Goal: Information Seeking & Learning: Check status

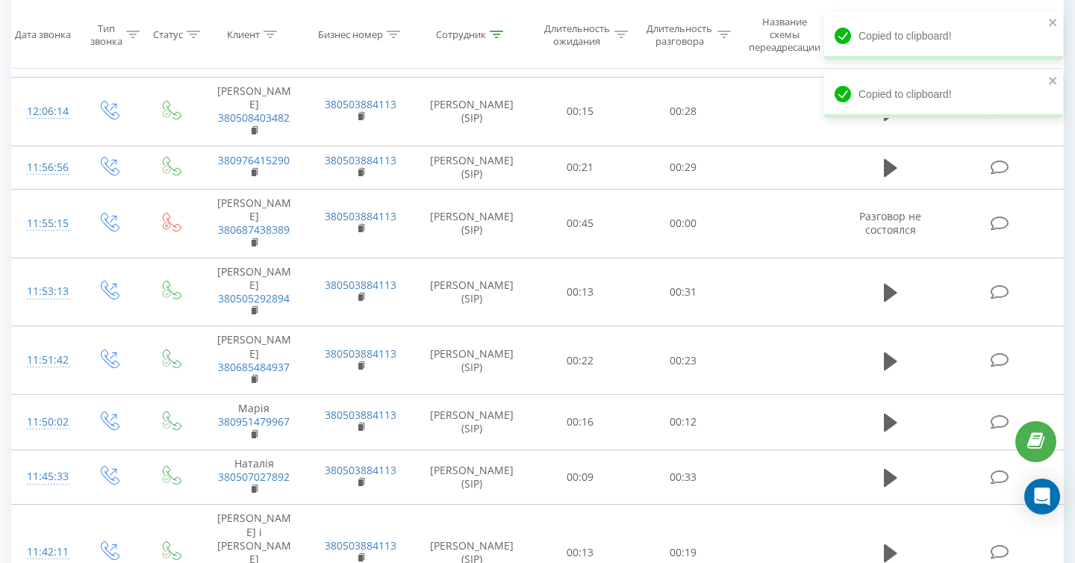
scroll to position [1694, 0]
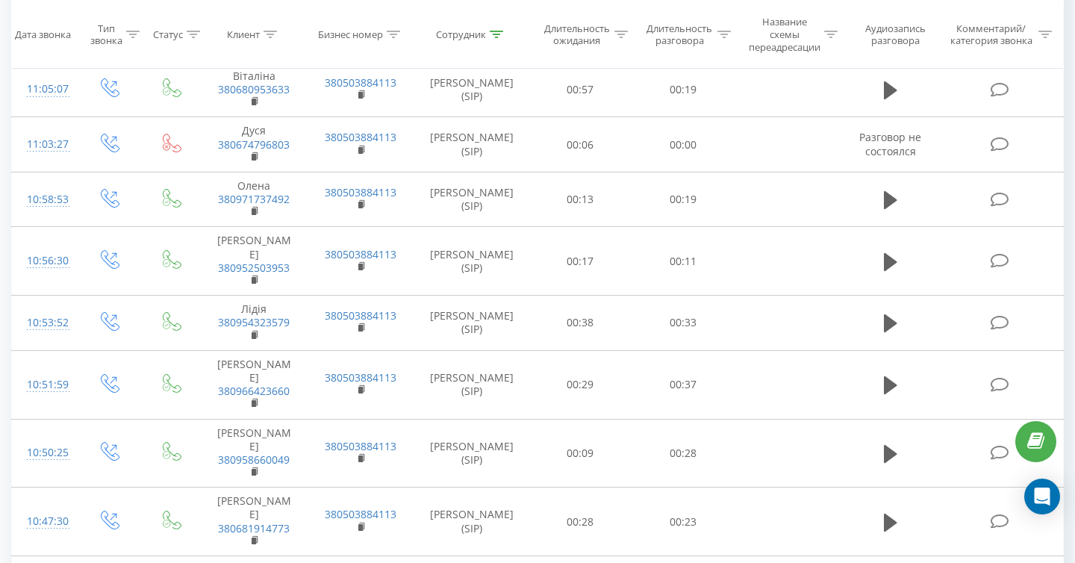
scroll to position [4404, 0]
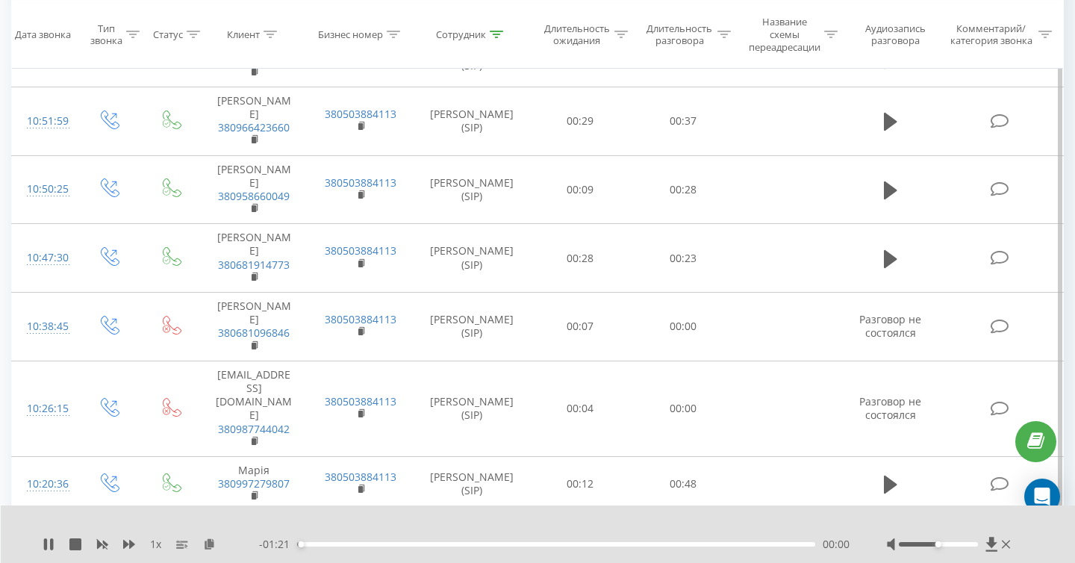
scroll to position [4059, 0]
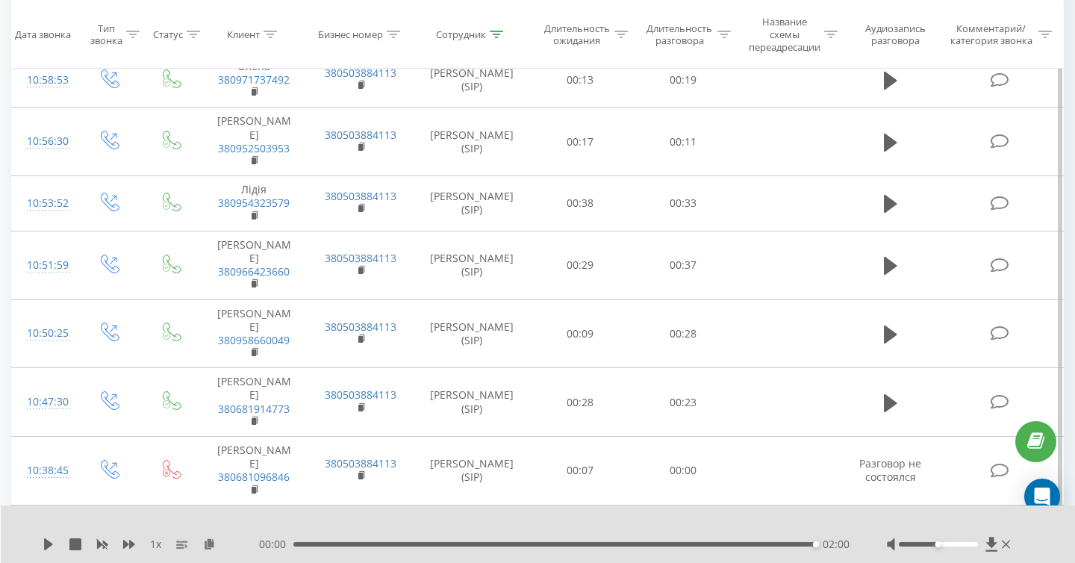
scroll to position [3983, 0]
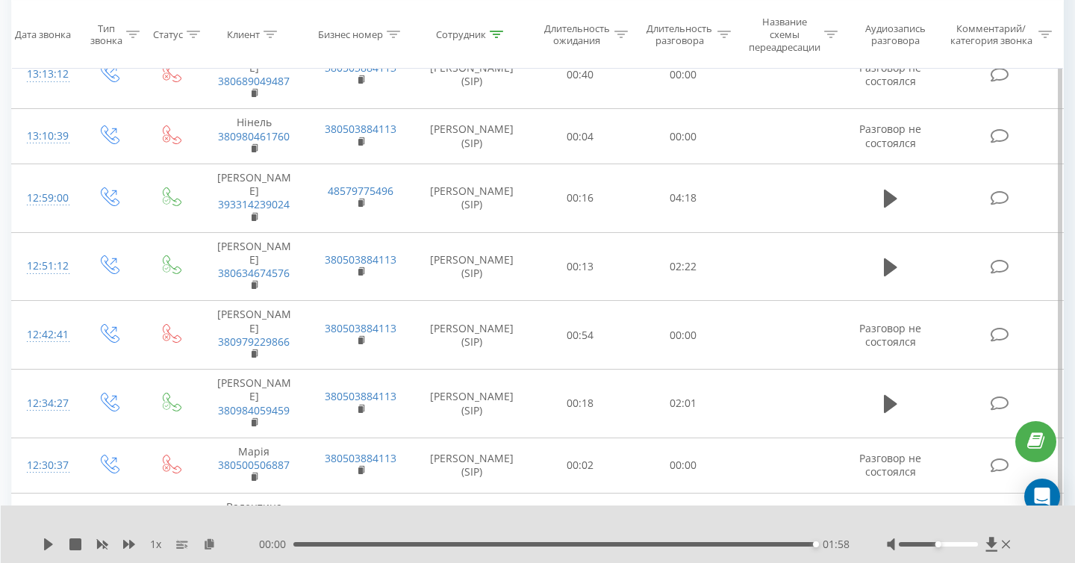
scroll to position [1514, 0]
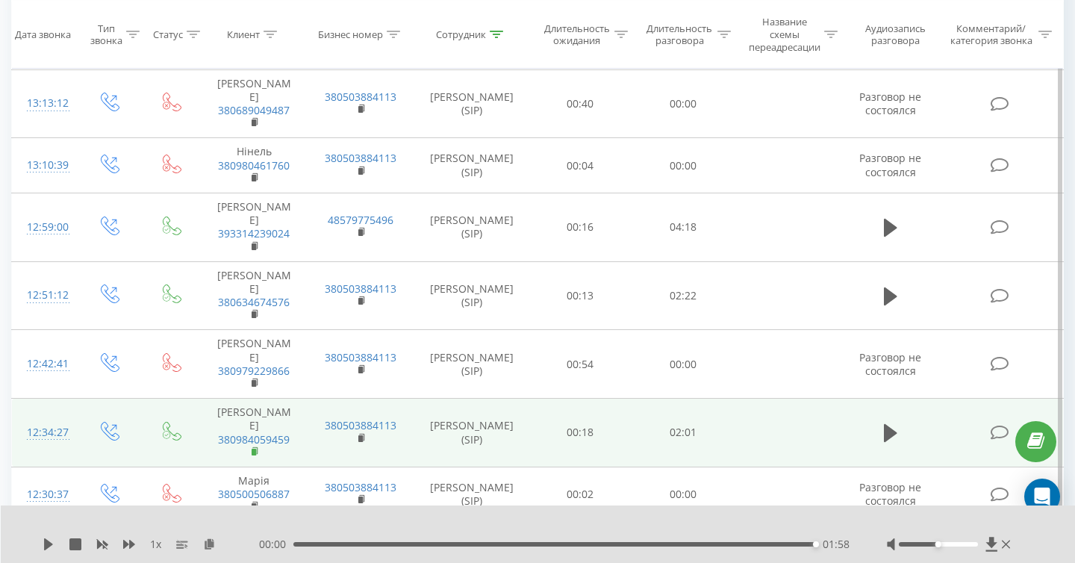
click at [255, 449] on rect at bounding box center [254, 452] width 4 height 7
click at [256, 449] on rect at bounding box center [254, 452] width 4 height 7
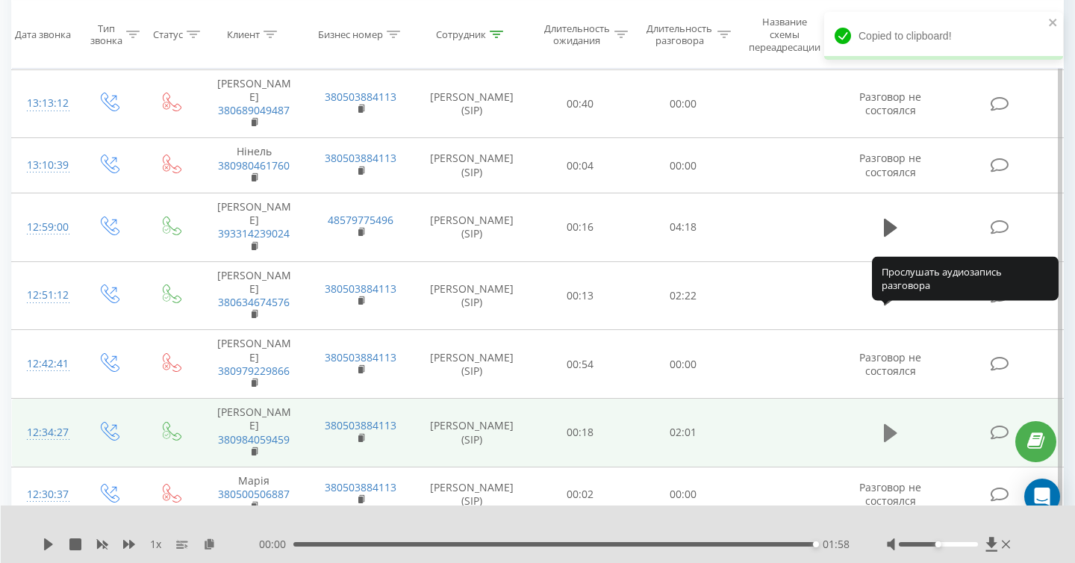
click at [889, 424] on icon at bounding box center [890, 433] width 13 height 18
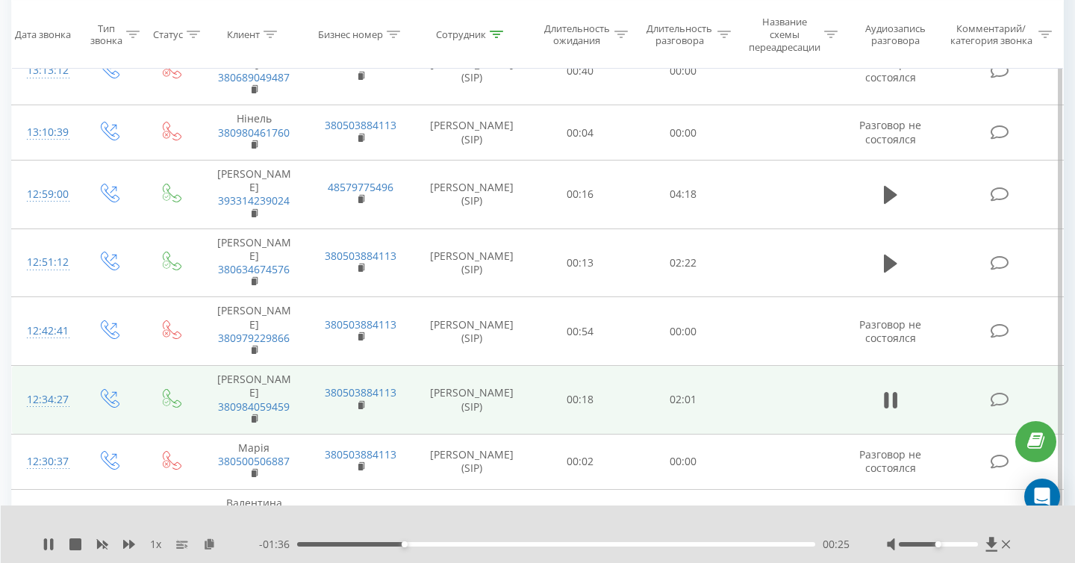
scroll to position [1522, 0]
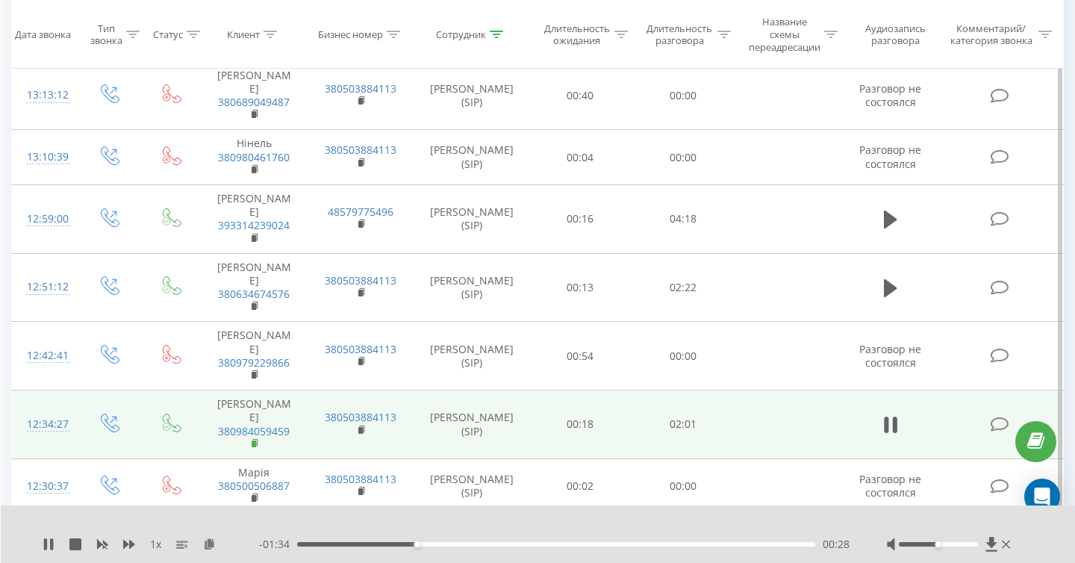
click at [254, 441] on rect at bounding box center [254, 444] width 4 height 7
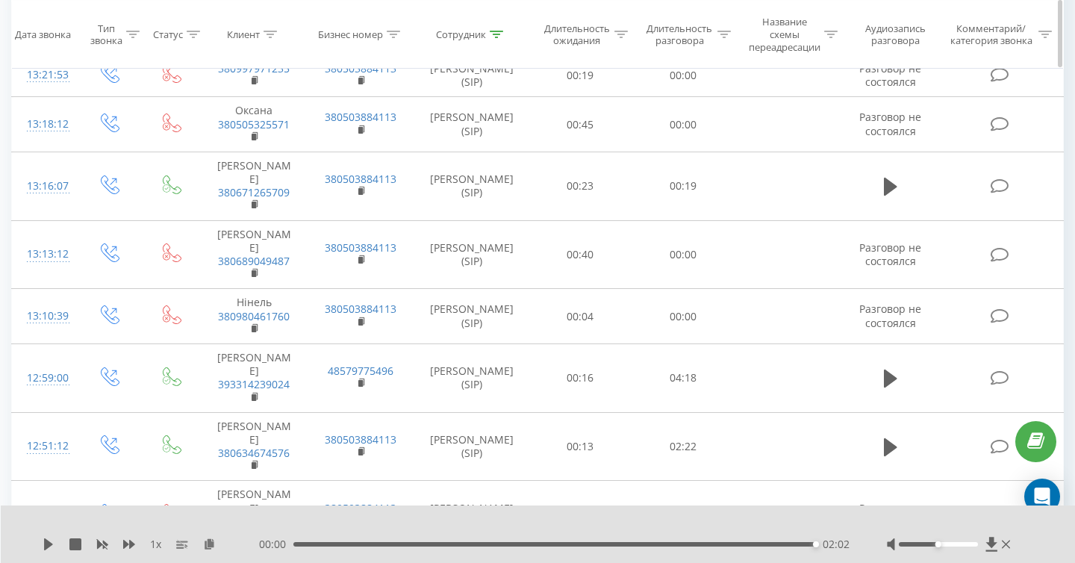
scroll to position [1361, 0]
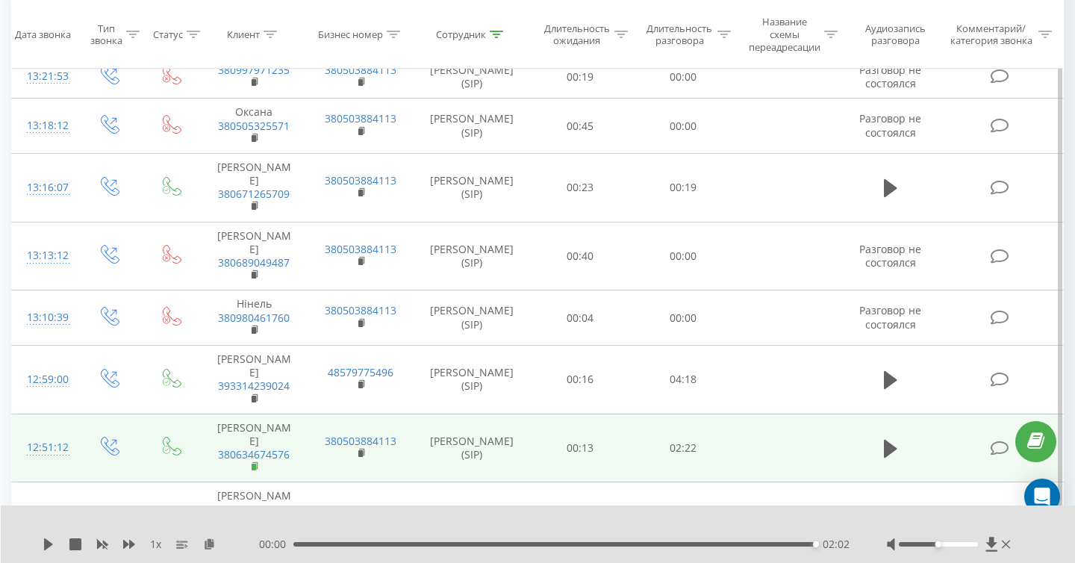
click at [252, 464] on rect at bounding box center [254, 467] width 4 height 7
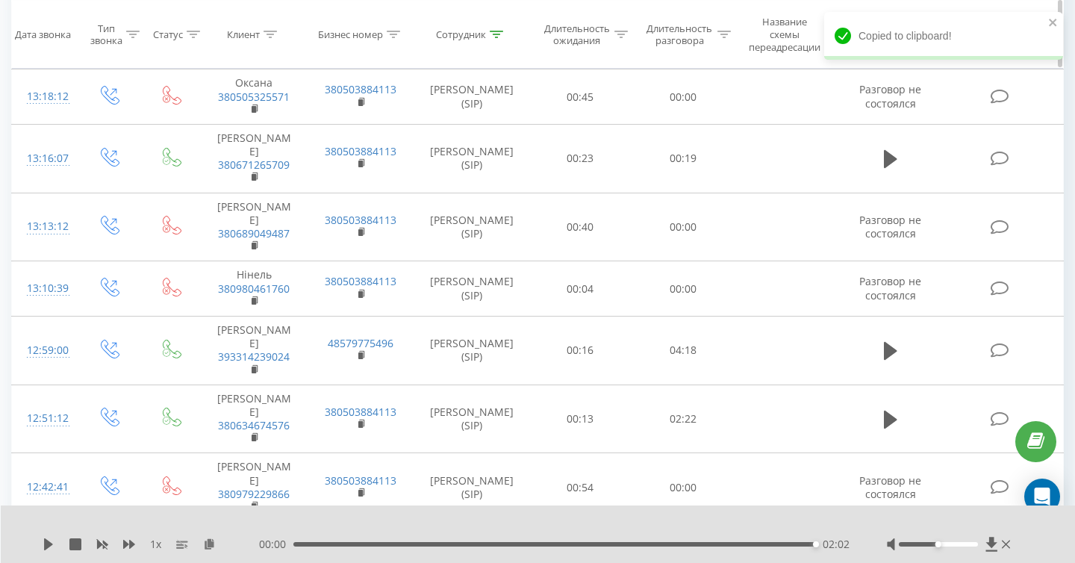
scroll to position [1356, 0]
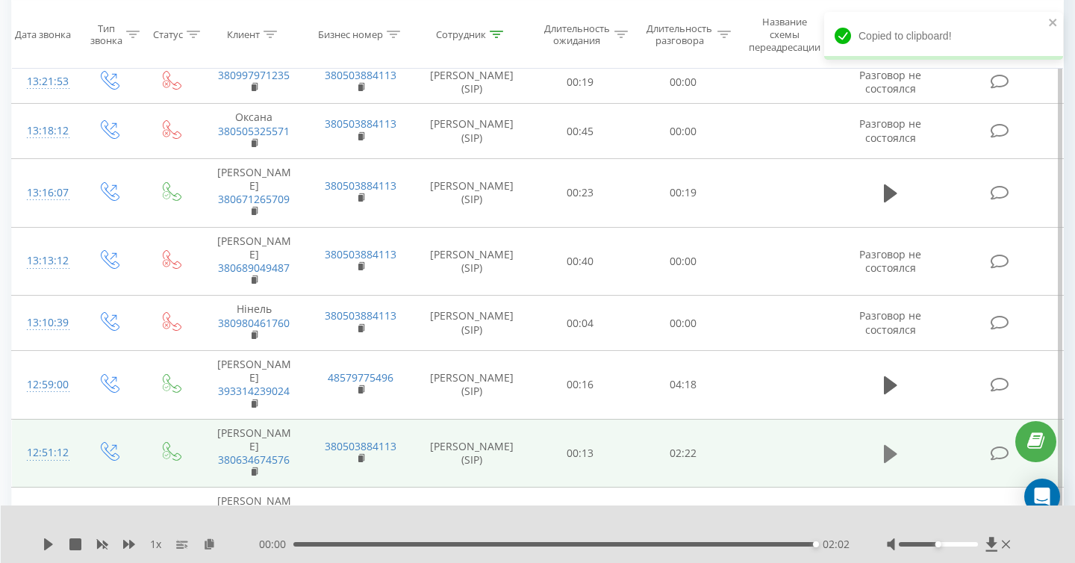
click at [886, 445] on icon at bounding box center [890, 454] width 13 height 18
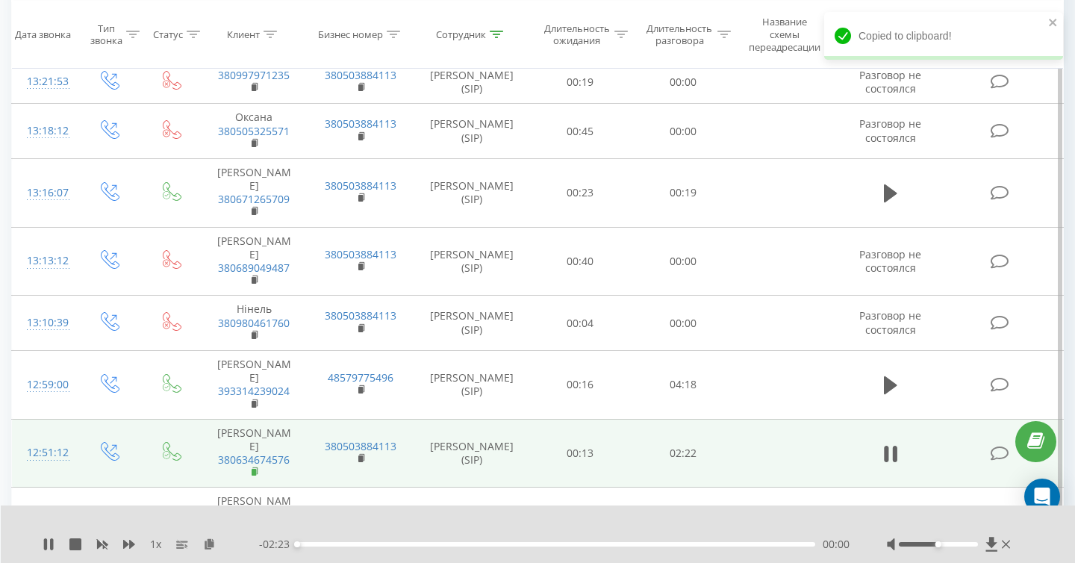
click at [254, 469] on rect at bounding box center [254, 472] width 4 height 7
click at [255, 469] on rect at bounding box center [254, 472] width 4 height 7
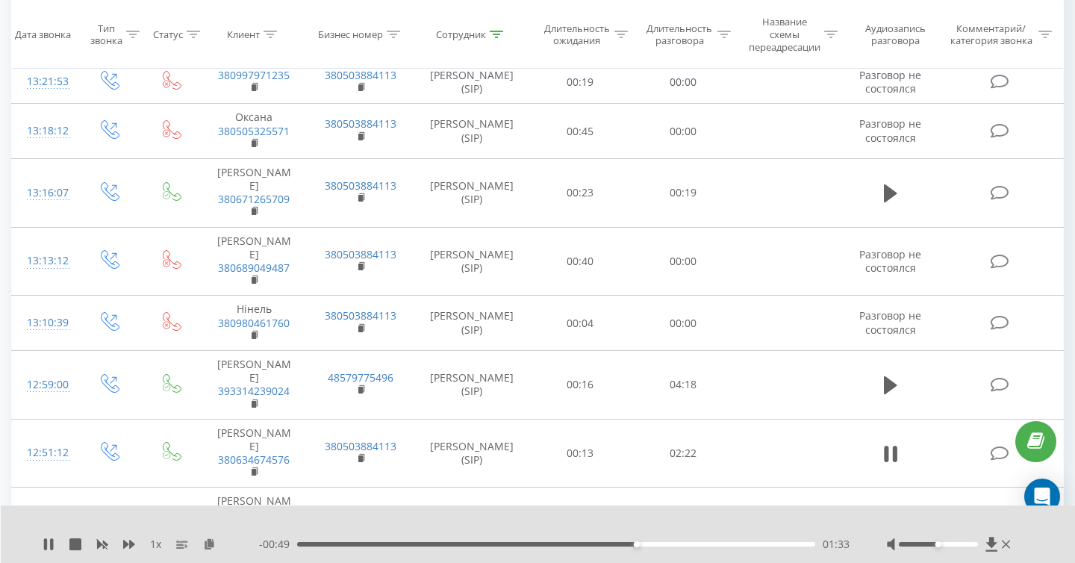
click at [153, 545] on span "1 x" at bounding box center [155, 544] width 11 height 15
click at [161, 544] on span "1 x" at bounding box center [155, 544] width 11 height 15
click at [152, 544] on span "1 x" at bounding box center [155, 544] width 11 height 15
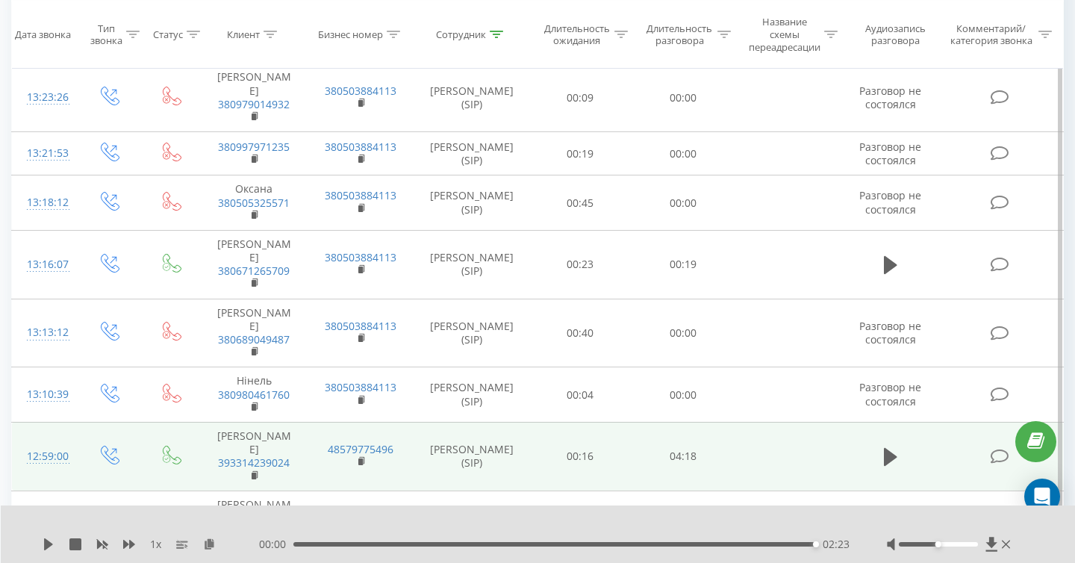
scroll to position [1283, 0]
click at [890, 450] on icon at bounding box center [890, 459] width 13 height 18
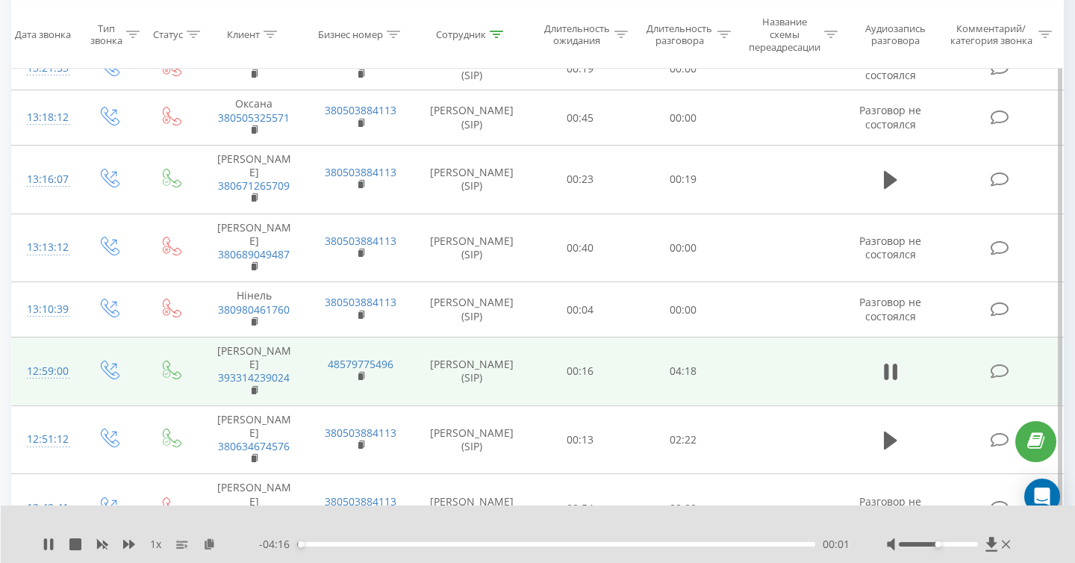
scroll to position [1367, 0]
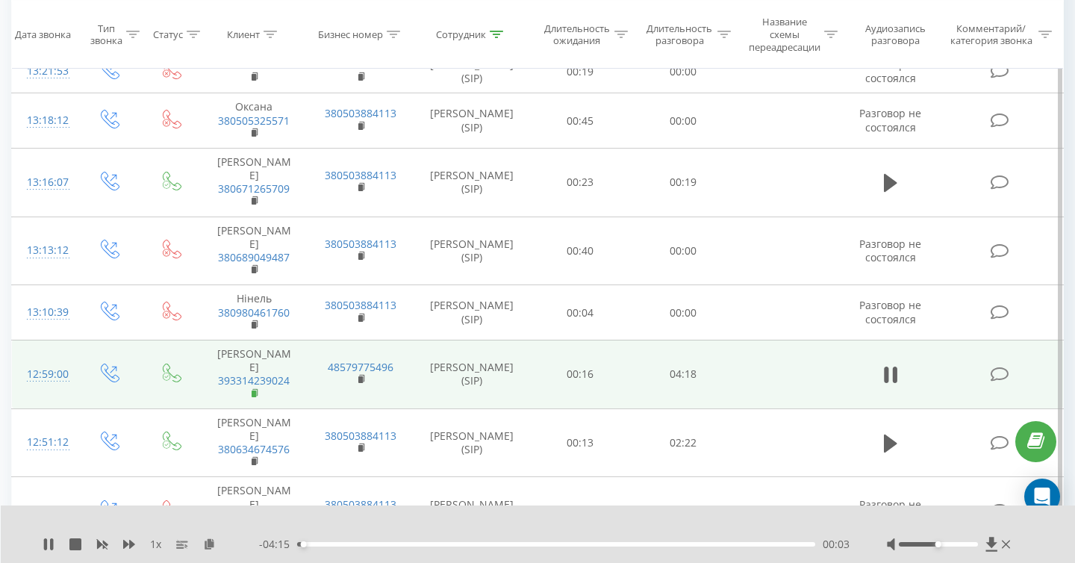
click at [255, 390] on rect at bounding box center [254, 393] width 4 height 7
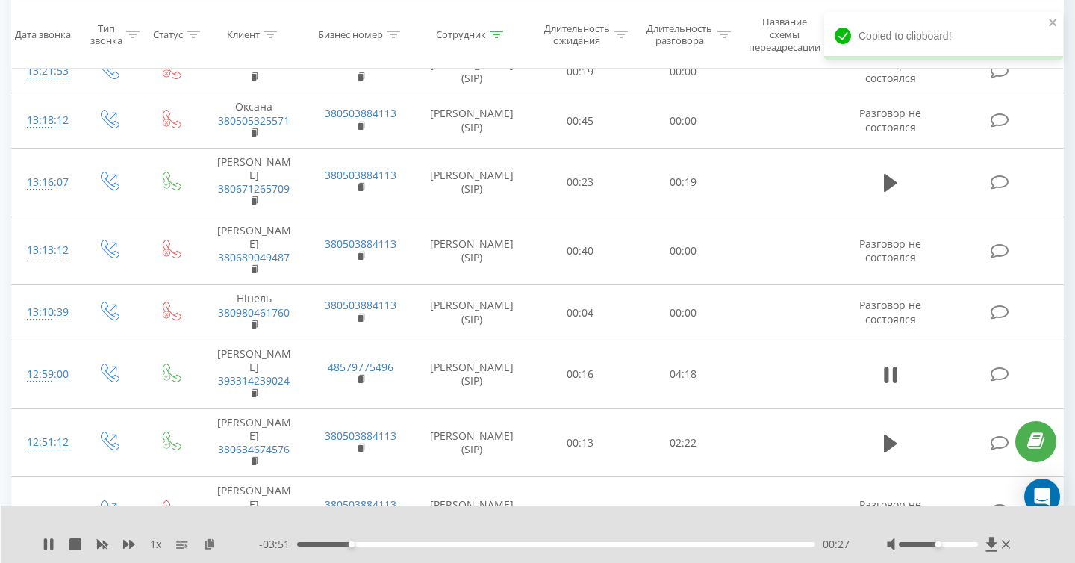
click at [154, 545] on span "1 x" at bounding box center [155, 544] width 11 height 15
click at [152, 545] on span "1 x" at bounding box center [155, 544] width 11 height 15
click at [157, 545] on span "1 x" at bounding box center [155, 544] width 11 height 15
click at [152, 544] on span "1 x" at bounding box center [155, 544] width 11 height 15
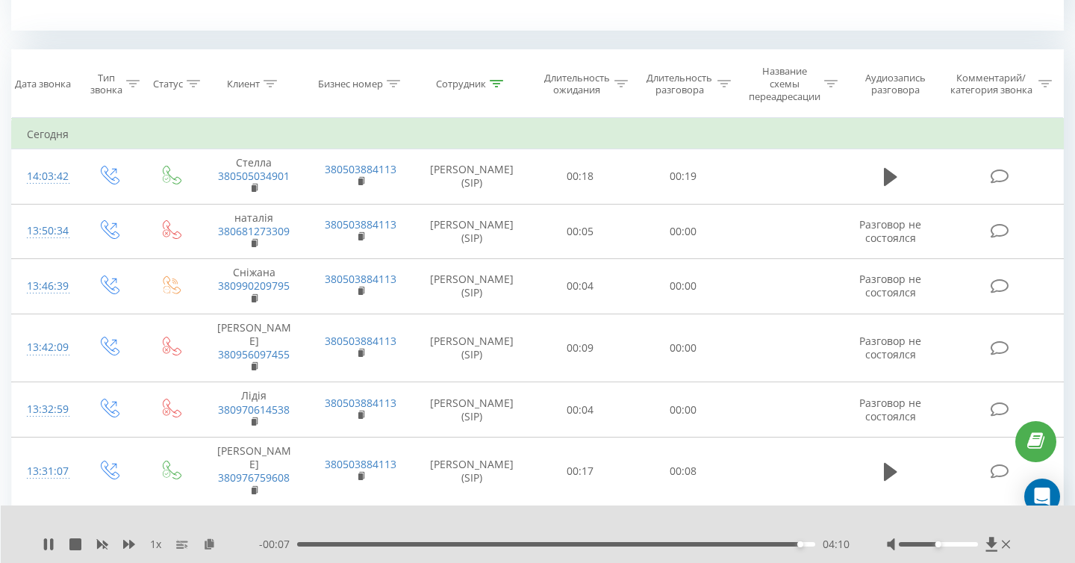
scroll to position [700, 0]
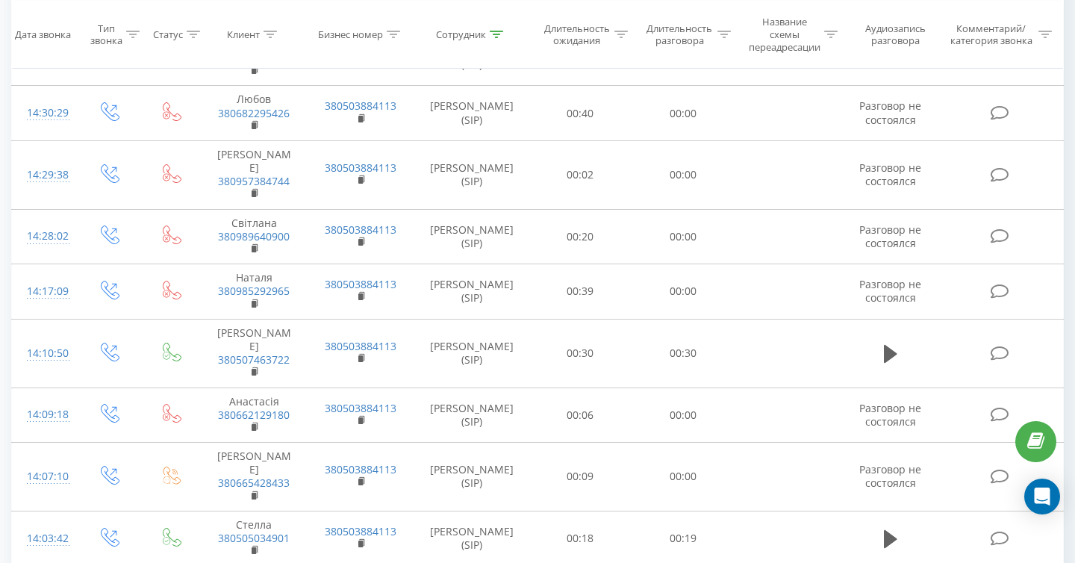
scroll to position [918, 0]
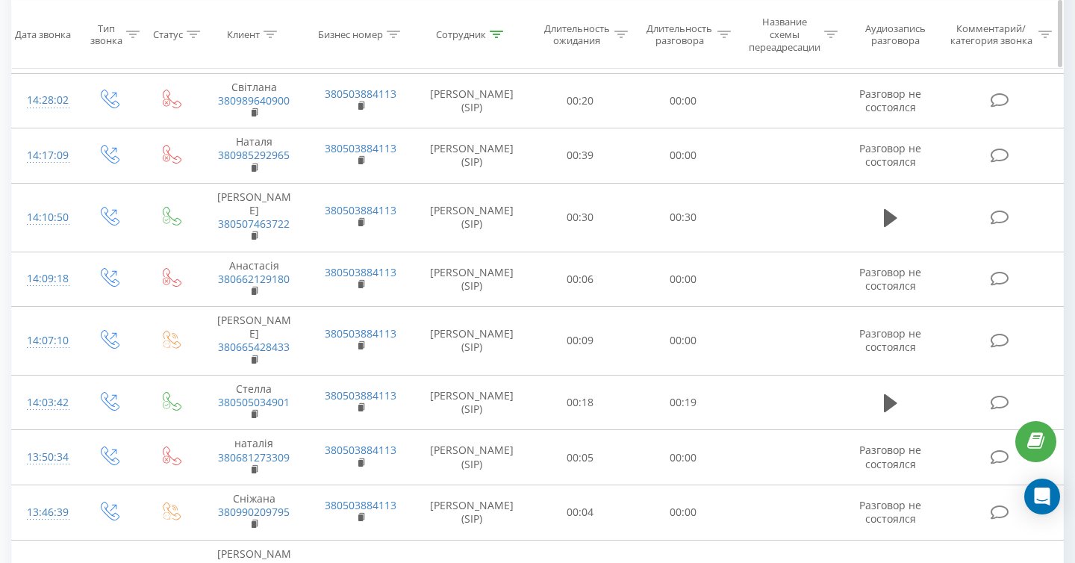
click at [495, 34] on icon at bounding box center [496, 34] width 13 height 7
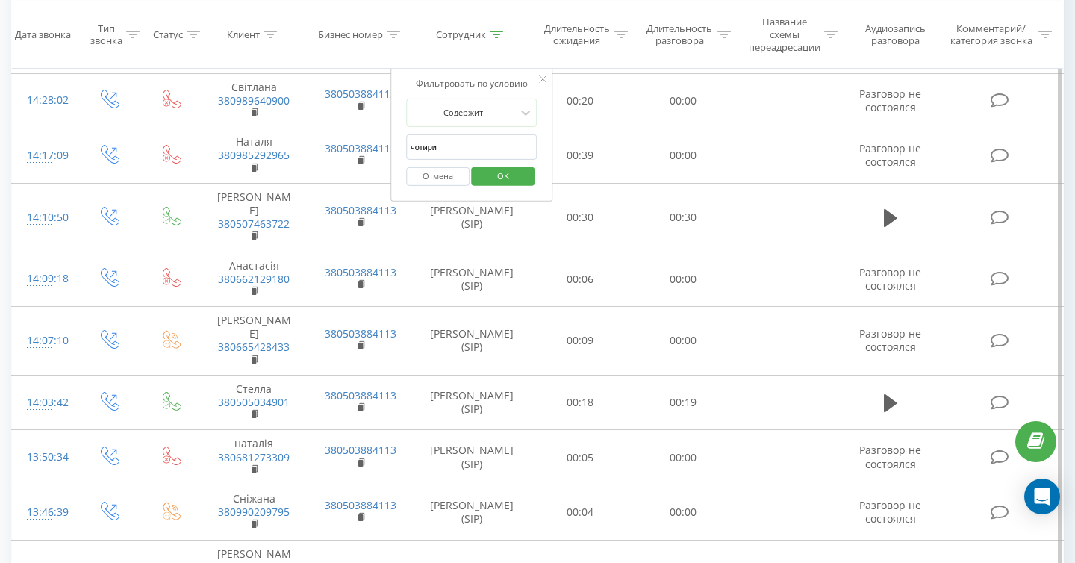
click at [488, 150] on input "чотири" at bounding box center [471, 147] width 131 height 26
type input "ч"
click at [515, 172] on span "OK" at bounding box center [503, 175] width 42 height 23
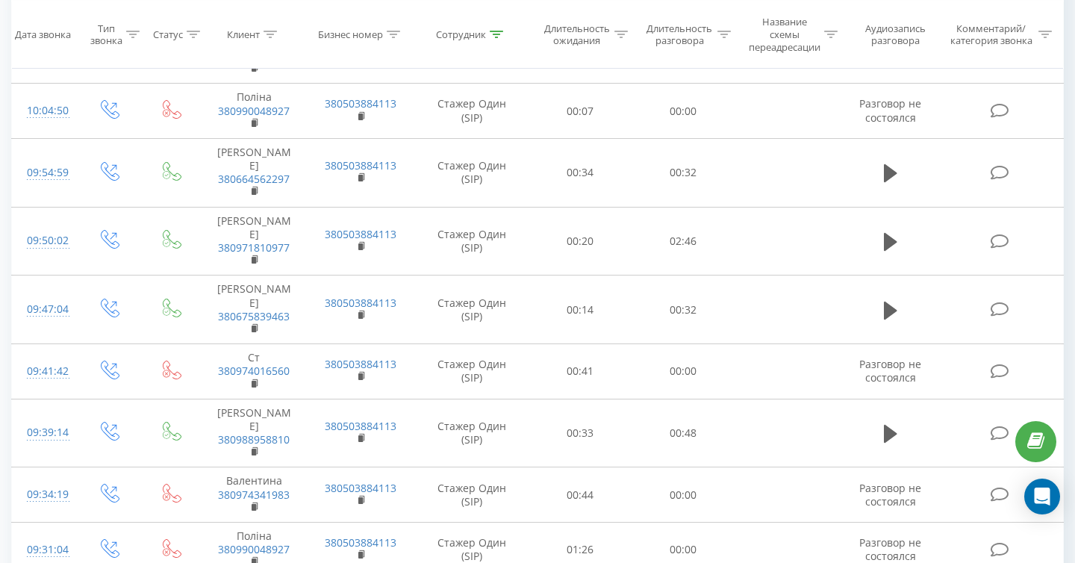
scroll to position [4008, 0]
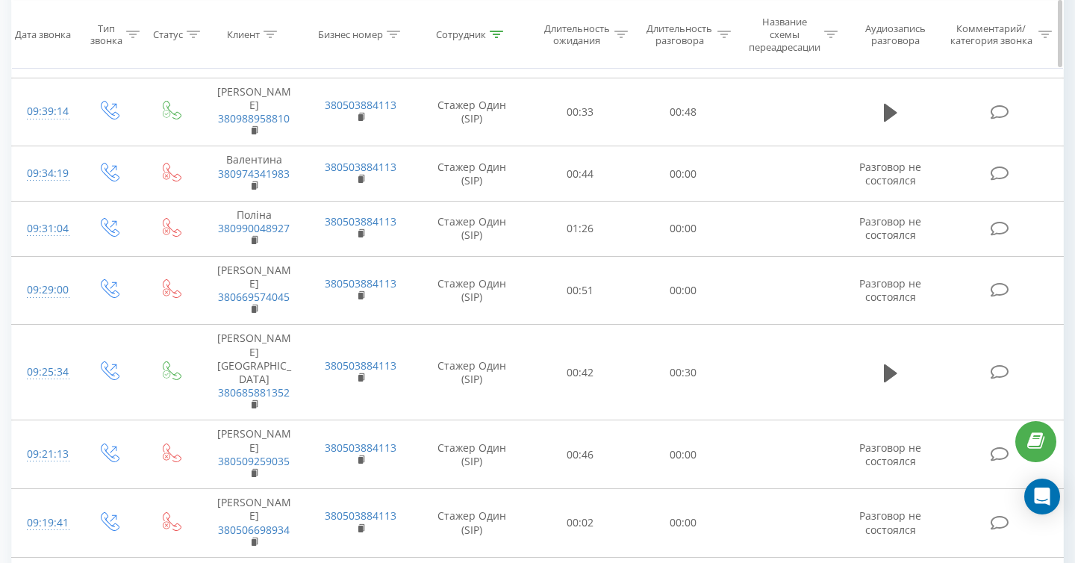
click at [498, 32] on icon at bounding box center [496, 34] width 13 height 7
click at [481, 162] on div "Отмена OK" at bounding box center [471, 177] width 131 height 34
click at [481, 154] on input "один" at bounding box center [471, 147] width 131 height 26
type input "о"
click at [496, 174] on span "OK" at bounding box center [503, 175] width 42 height 23
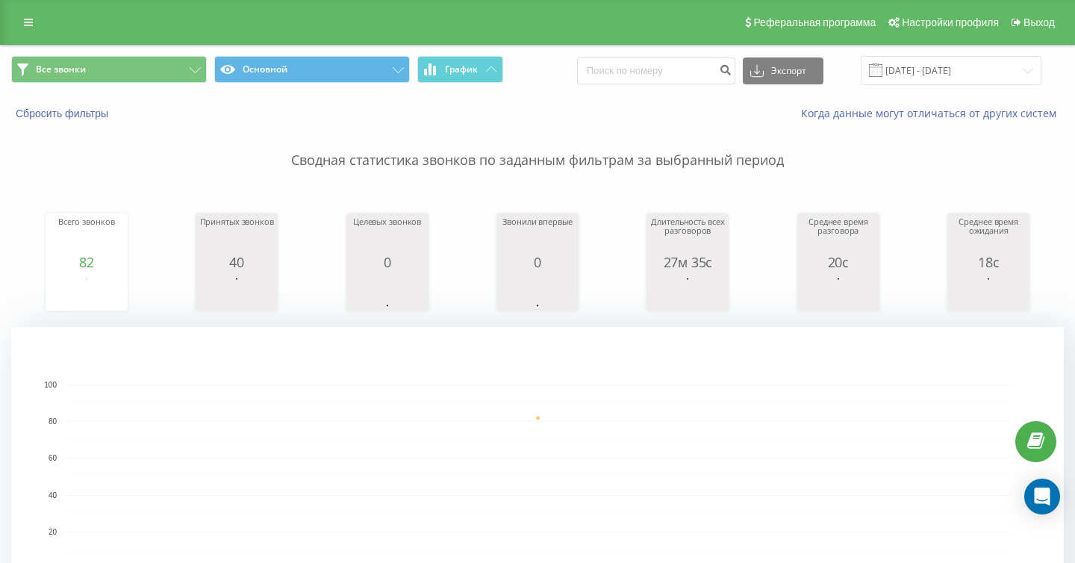
scroll to position [773, 0]
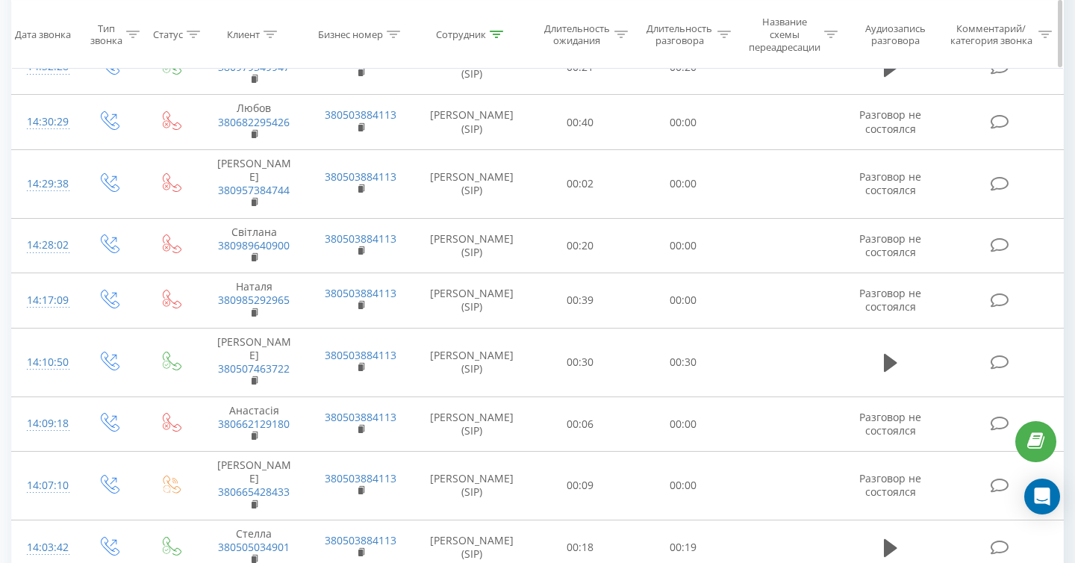
click at [497, 19] on th "Сотрудник" at bounding box center [471, 35] width 115 height 68
click at [497, 30] on div at bounding box center [496, 34] width 13 height 13
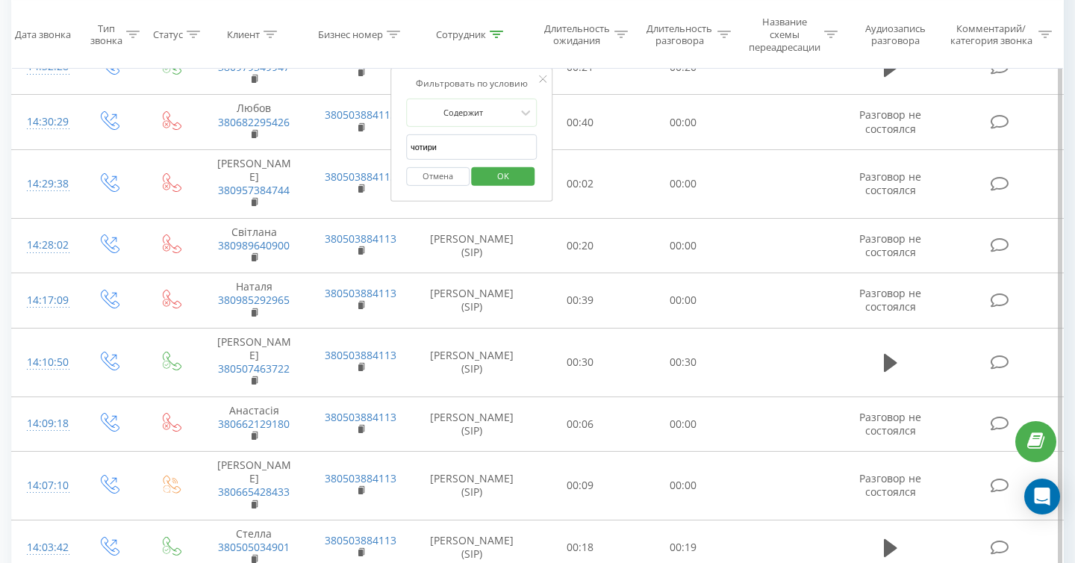
click at [482, 143] on input "чотири" at bounding box center [471, 147] width 131 height 26
type input "ч"
type input "один"
click at [504, 166] on span "OK" at bounding box center [503, 175] width 42 height 23
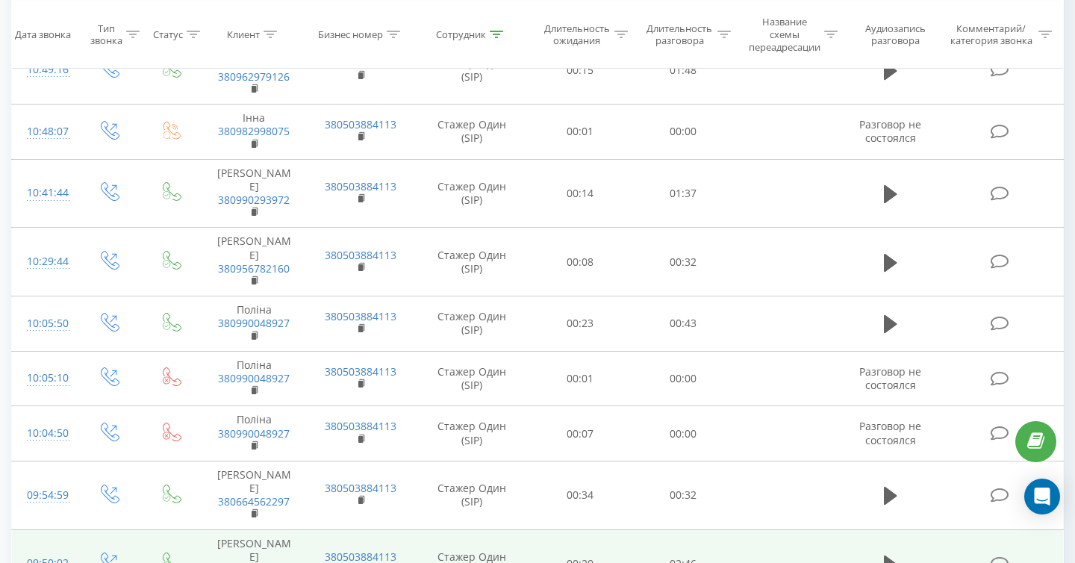
scroll to position [3365, 0]
click at [891, 555] on icon at bounding box center [890, 564] width 13 height 18
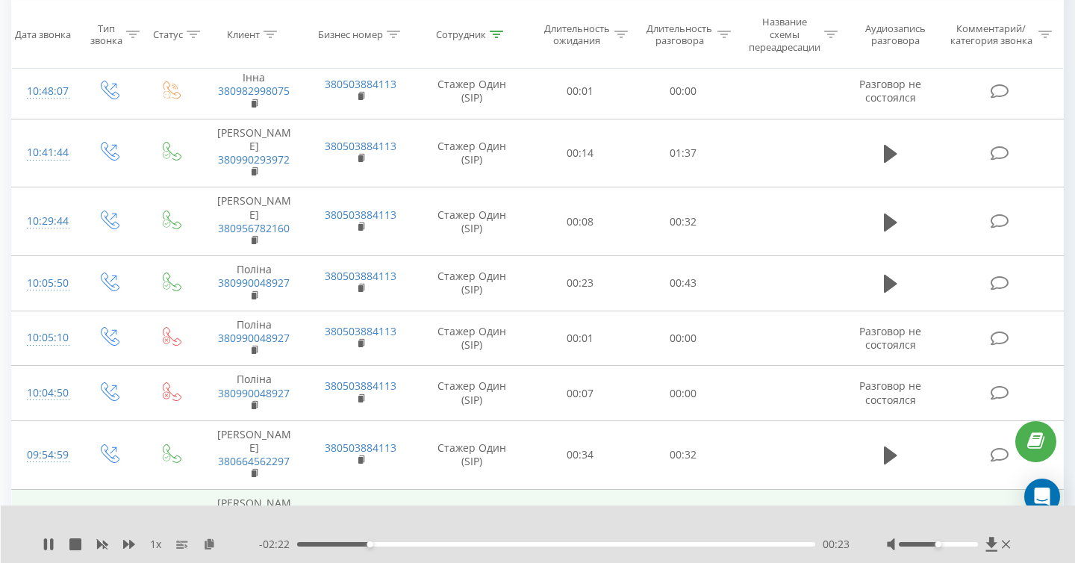
scroll to position [3405, 0]
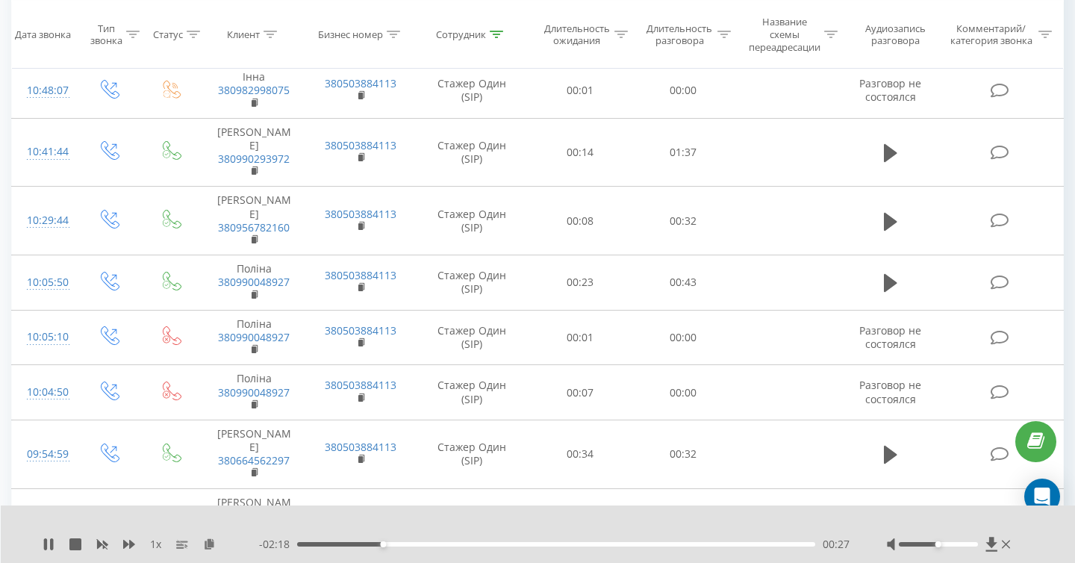
click at [156, 543] on span "1 x" at bounding box center [155, 544] width 11 height 15
click at [140, 543] on div "1 x" at bounding box center [151, 544] width 217 height 15
click at [173, 544] on div "1 x" at bounding box center [151, 544] width 217 height 15
click at [155, 544] on span "1 x" at bounding box center [155, 544] width 11 height 15
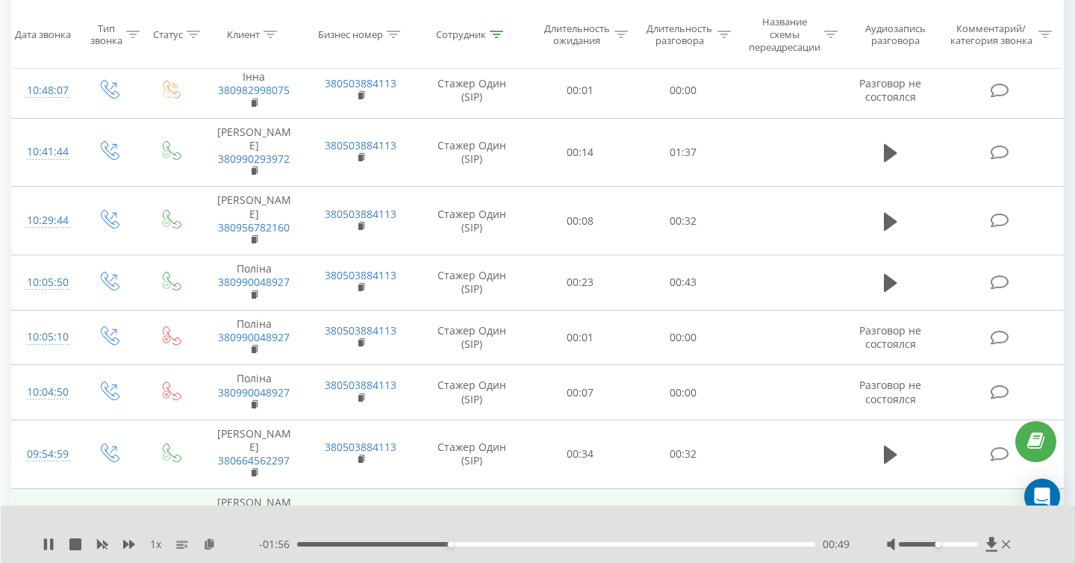
click at [252, 538] on rect at bounding box center [254, 541] width 4 height 7
click at [253, 538] on rect at bounding box center [254, 541] width 4 height 7
click at [260, 523] on span "380971810977" at bounding box center [254, 536] width 77 height 27
click at [258, 536] on icon at bounding box center [256, 541] width 8 height 10
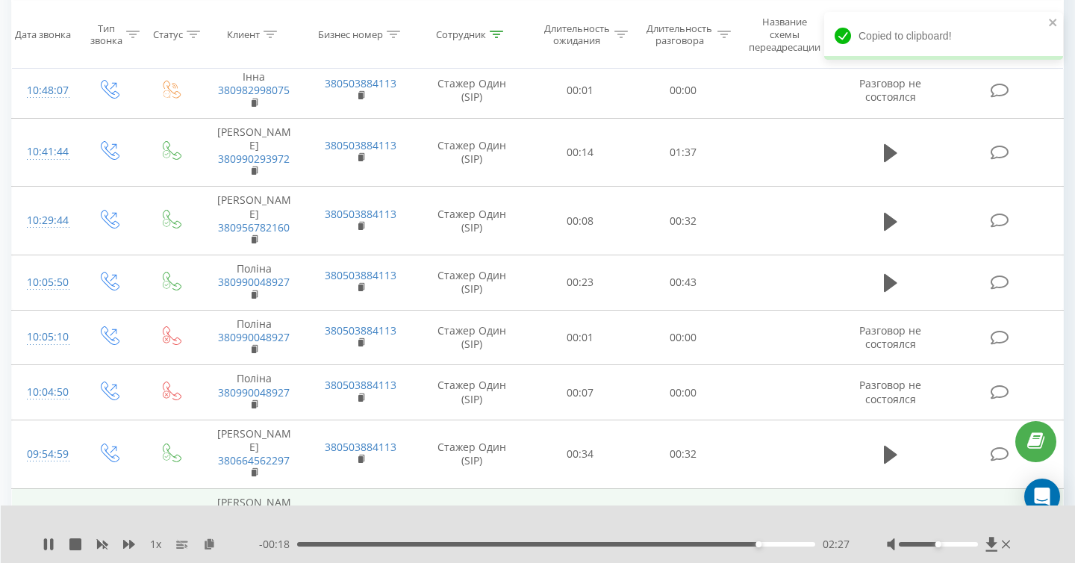
click at [258, 536] on icon at bounding box center [256, 541] width 8 height 10
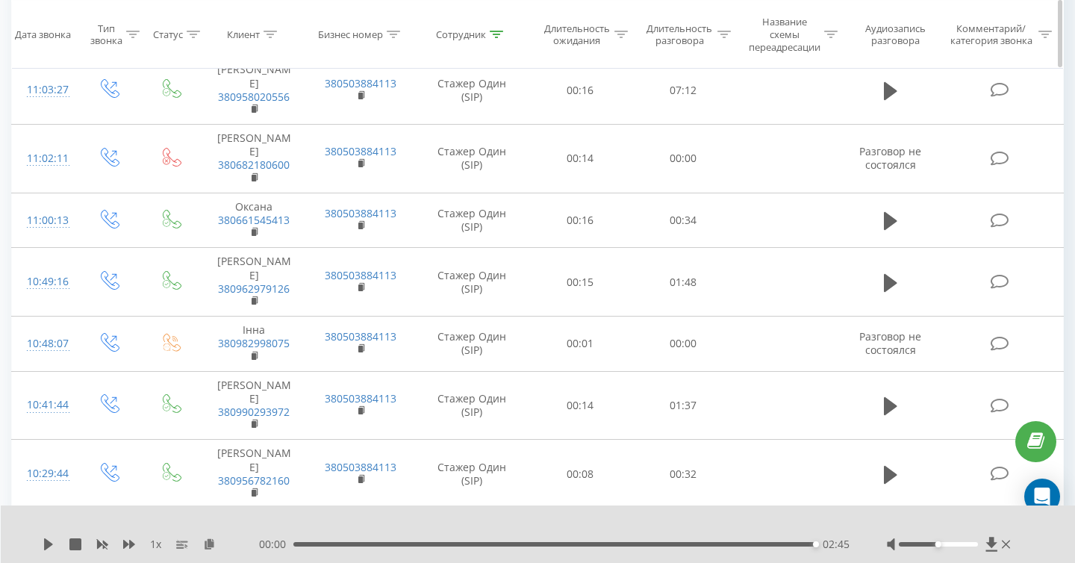
scroll to position [3053, 0]
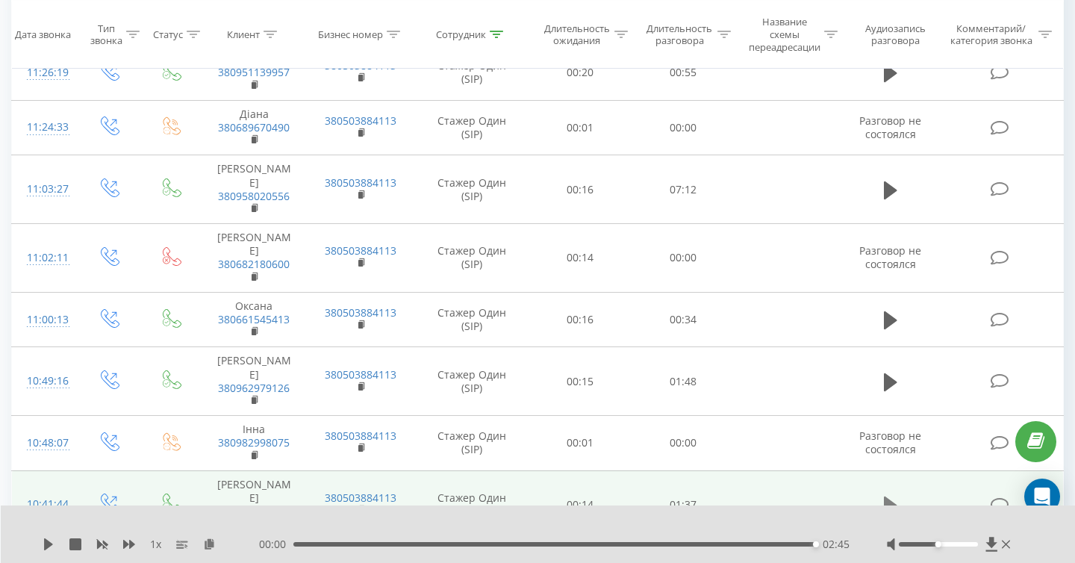
click at [887, 497] on icon at bounding box center [890, 506] width 13 height 18
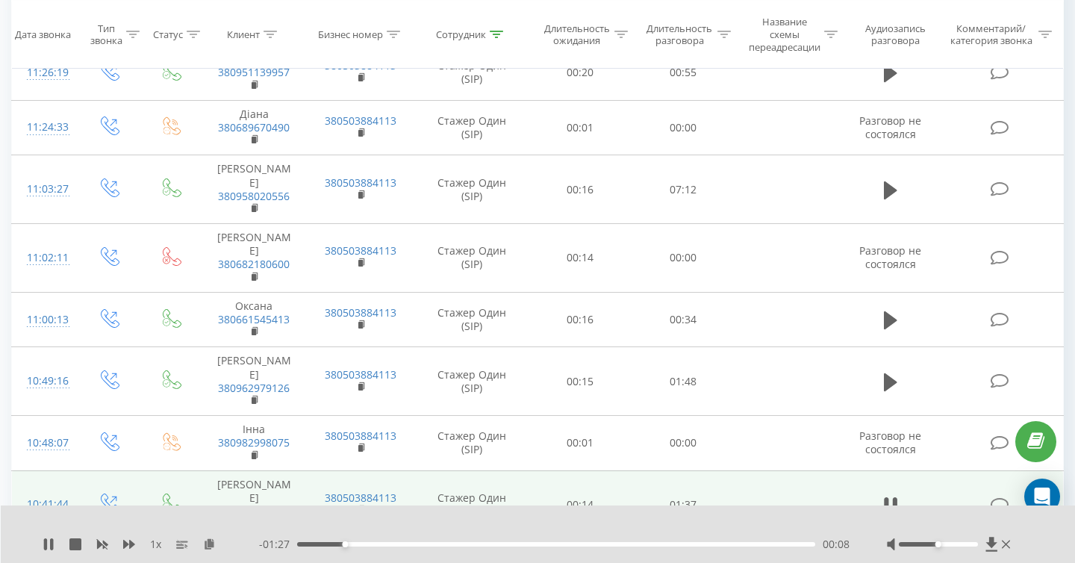
click at [255, 520] on rect at bounding box center [254, 523] width 4 height 7
click at [254, 520] on rect at bounding box center [254, 523] width 4 height 7
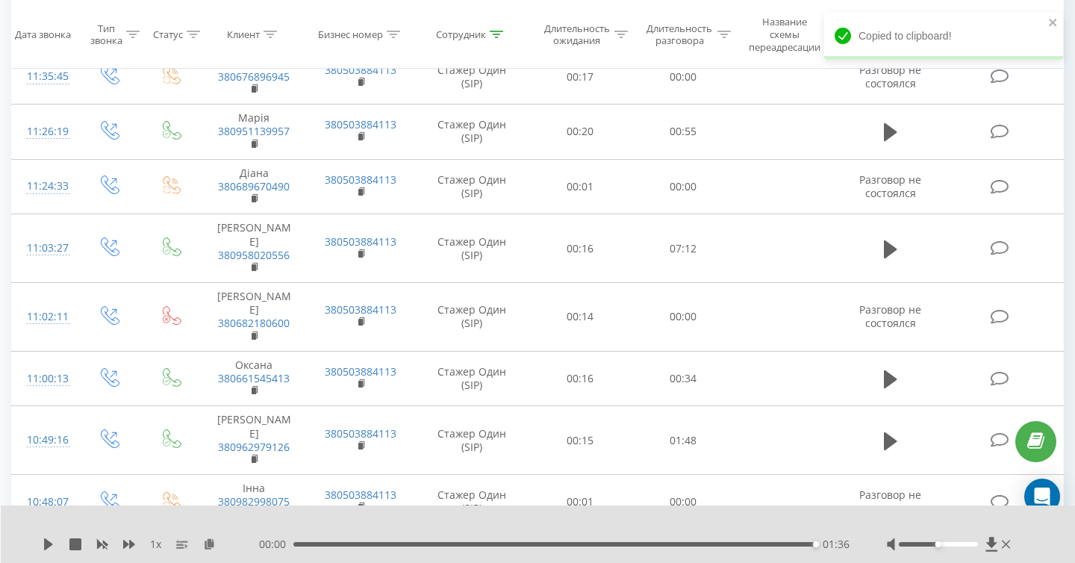
scroll to position [2949, 0]
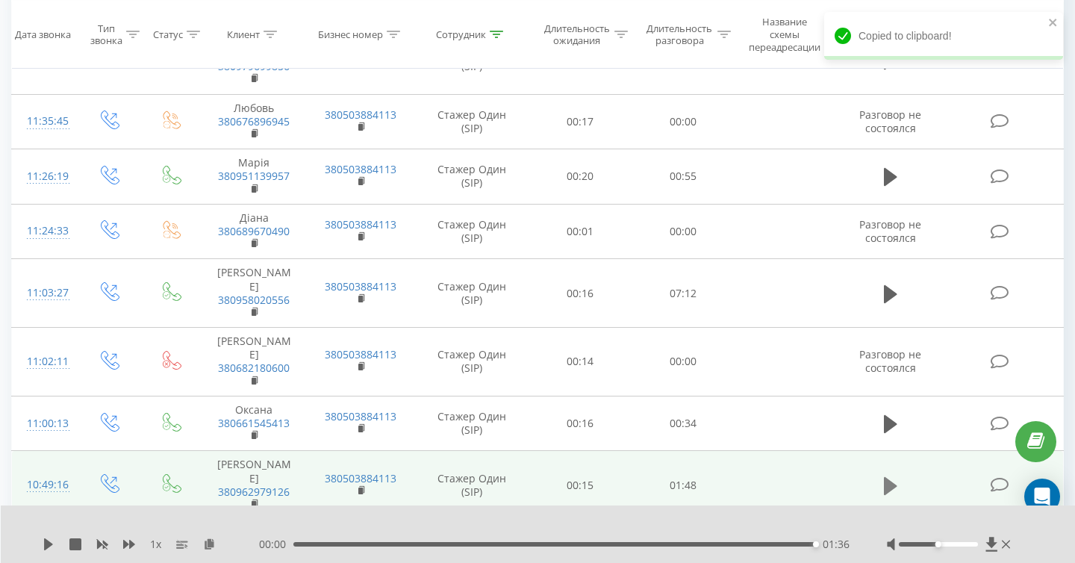
click at [889, 476] on icon at bounding box center [890, 485] width 13 height 18
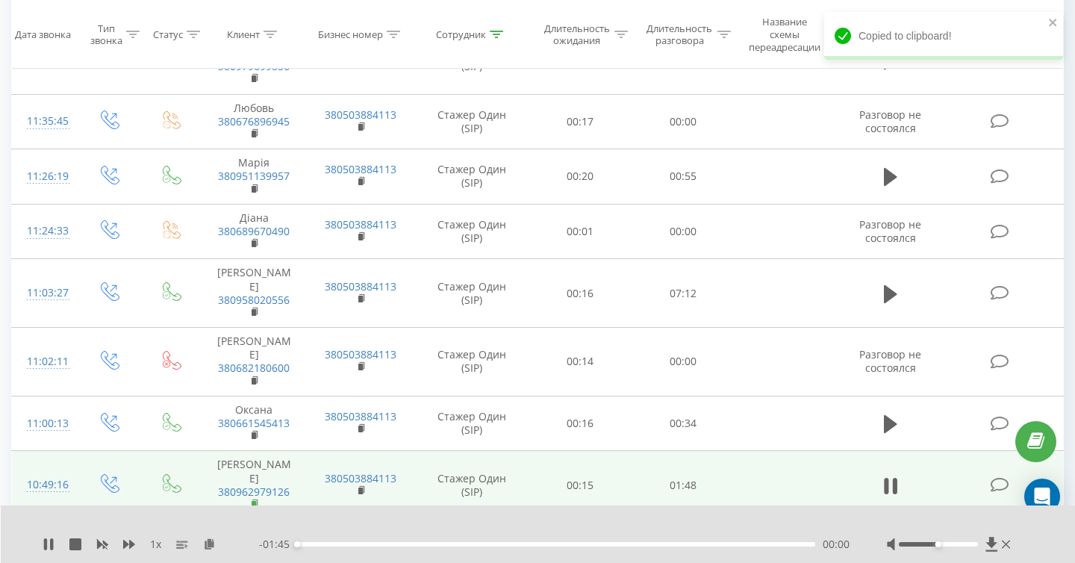
click at [255, 501] on rect at bounding box center [254, 504] width 4 height 7
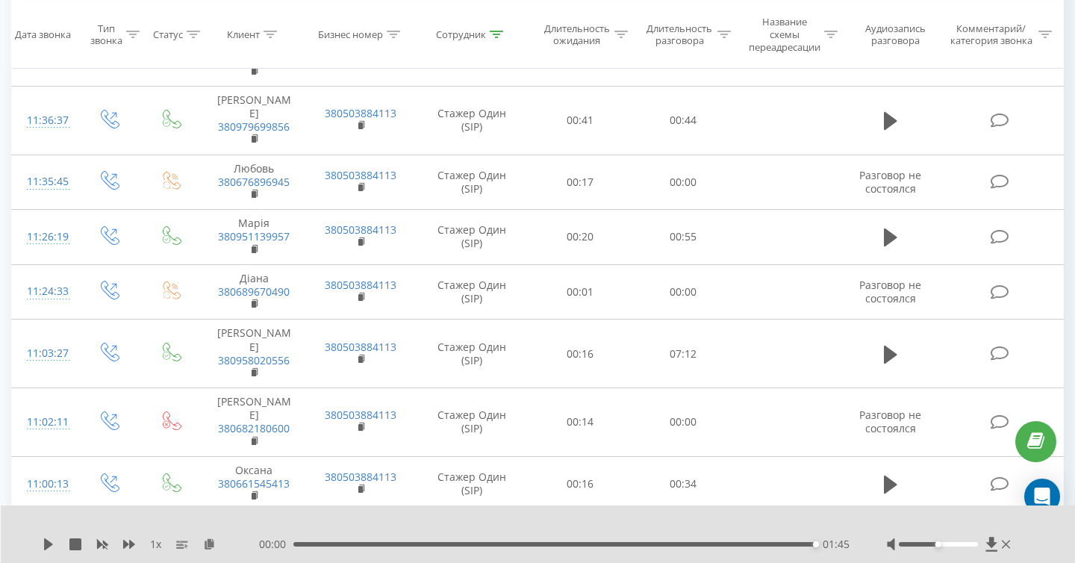
scroll to position [2859, 0]
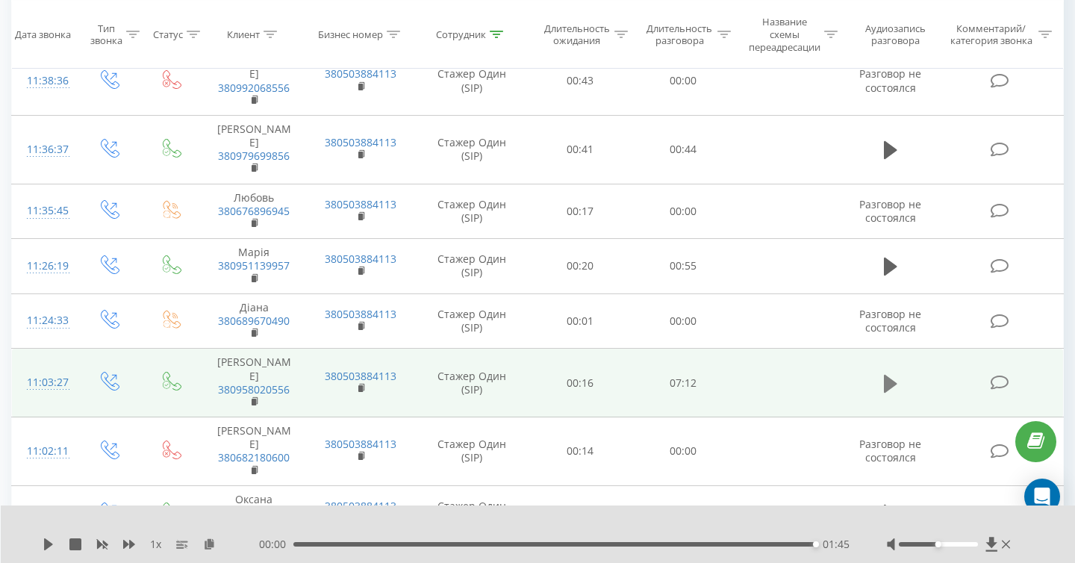
click at [889, 374] on icon at bounding box center [890, 383] width 13 height 18
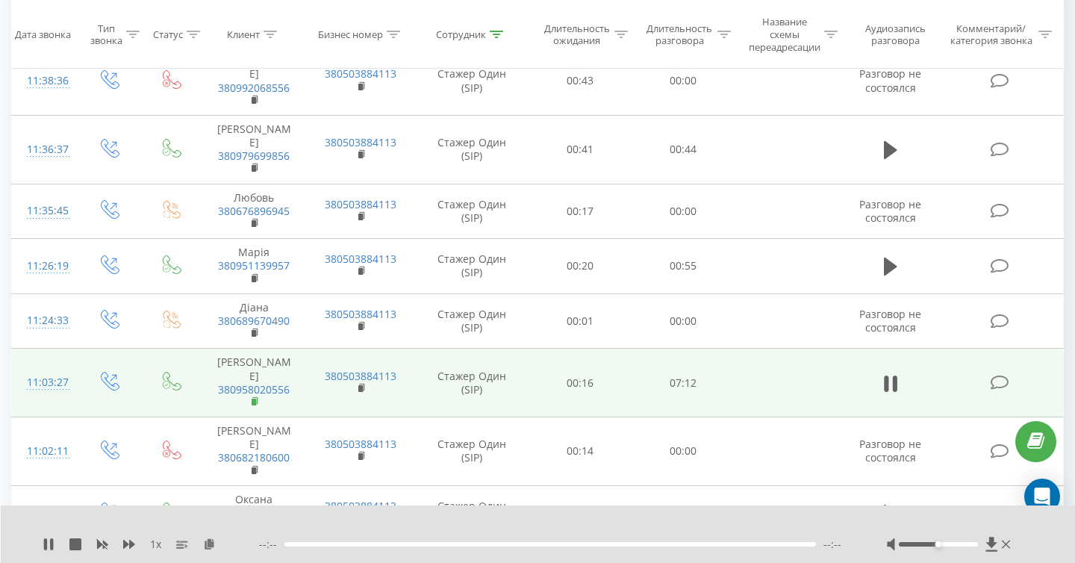
click at [256, 397] on icon at bounding box center [256, 402] width 8 height 10
click at [253, 399] on rect at bounding box center [254, 402] width 4 height 7
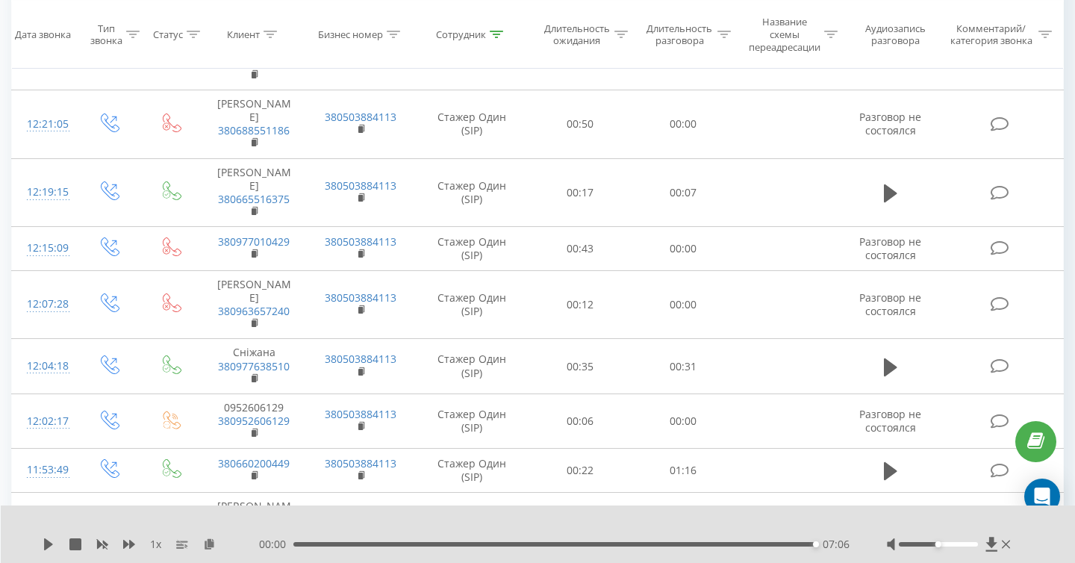
scroll to position [2271, 0]
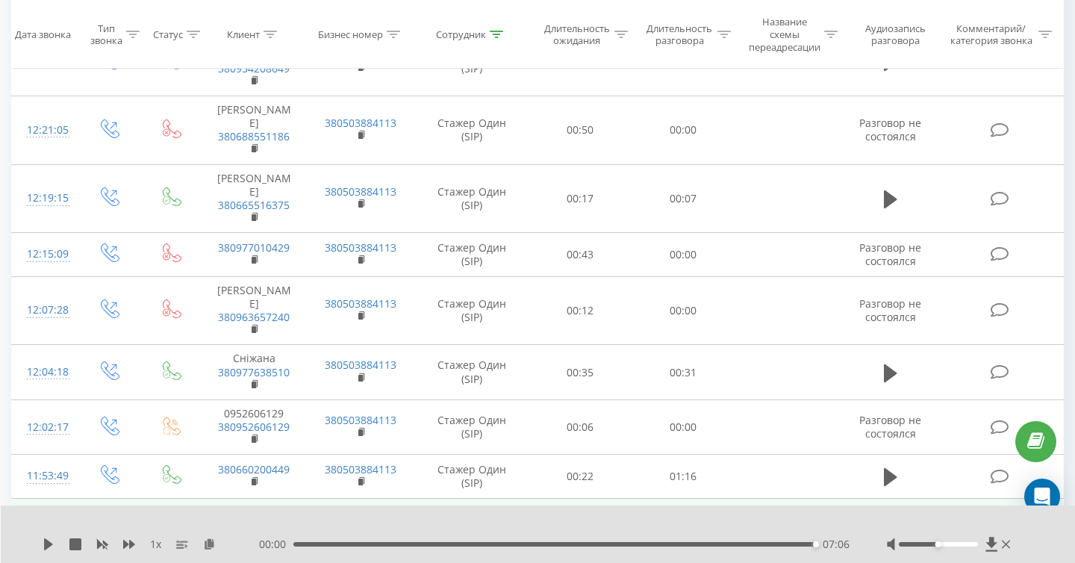
click at [888, 524] on icon at bounding box center [890, 533] width 13 height 18
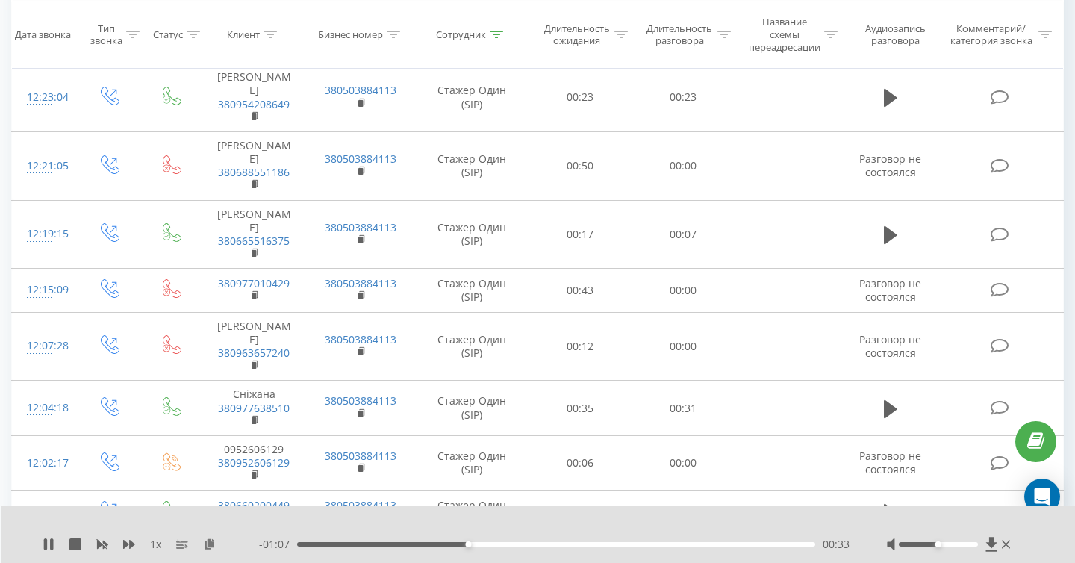
scroll to position [2342, 0]
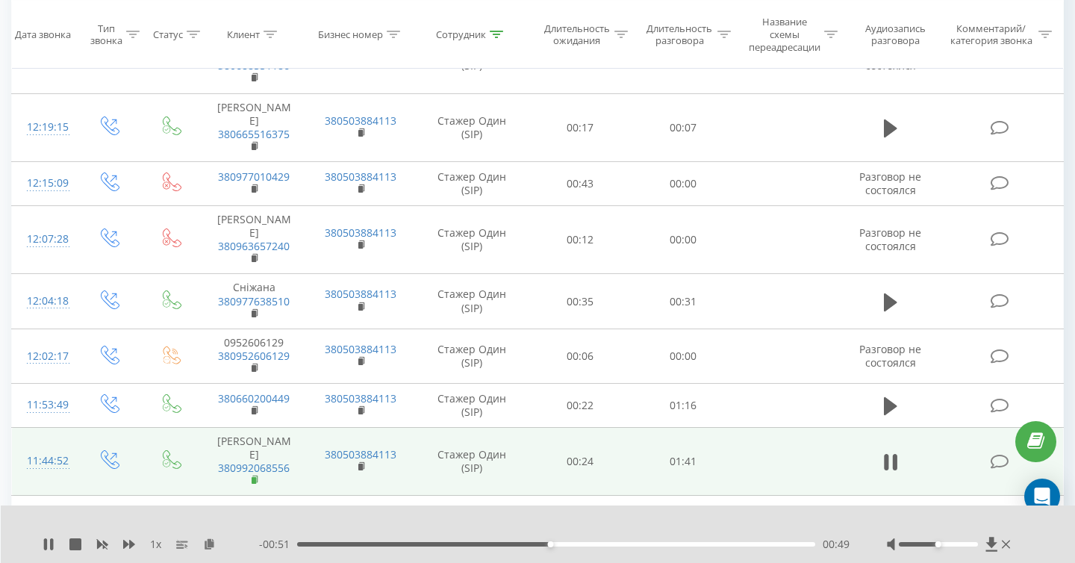
click at [255, 477] on rect at bounding box center [254, 480] width 4 height 7
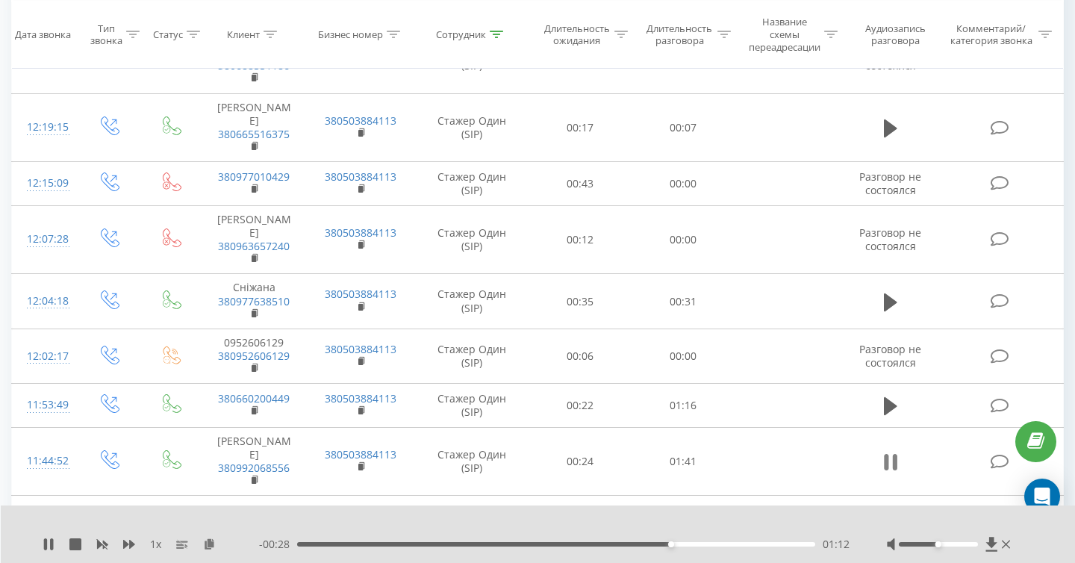
click at [892, 452] on icon at bounding box center [890, 462] width 13 height 21
click at [40, 543] on div "1 x - 00:27 01:12 01:12" at bounding box center [538, 534] width 1075 height 57
click at [45, 545] on icon at bounding box center [48, 544] width 9 height 12
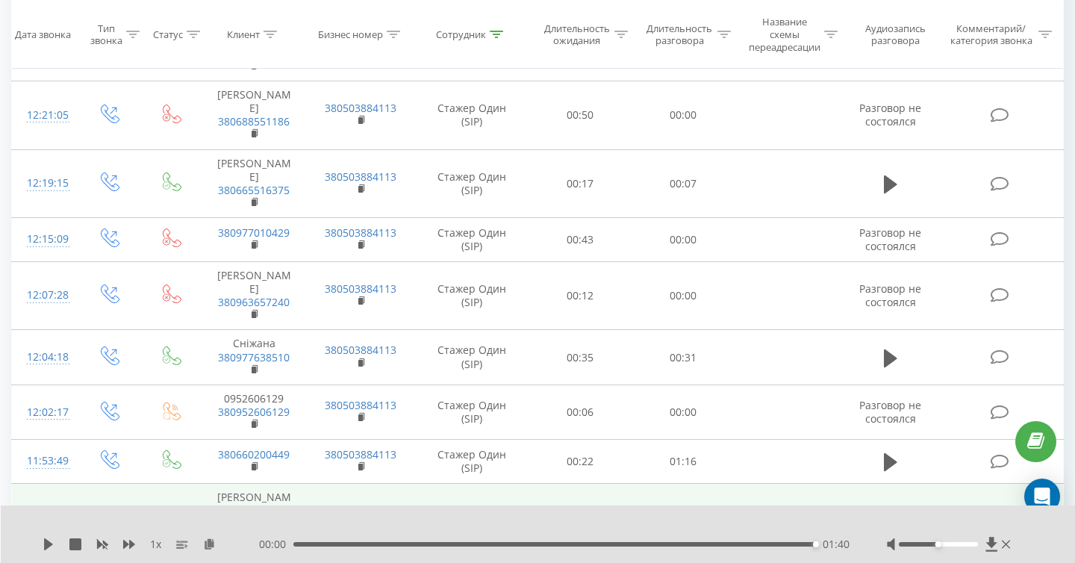
scroll to position [2285, 0]
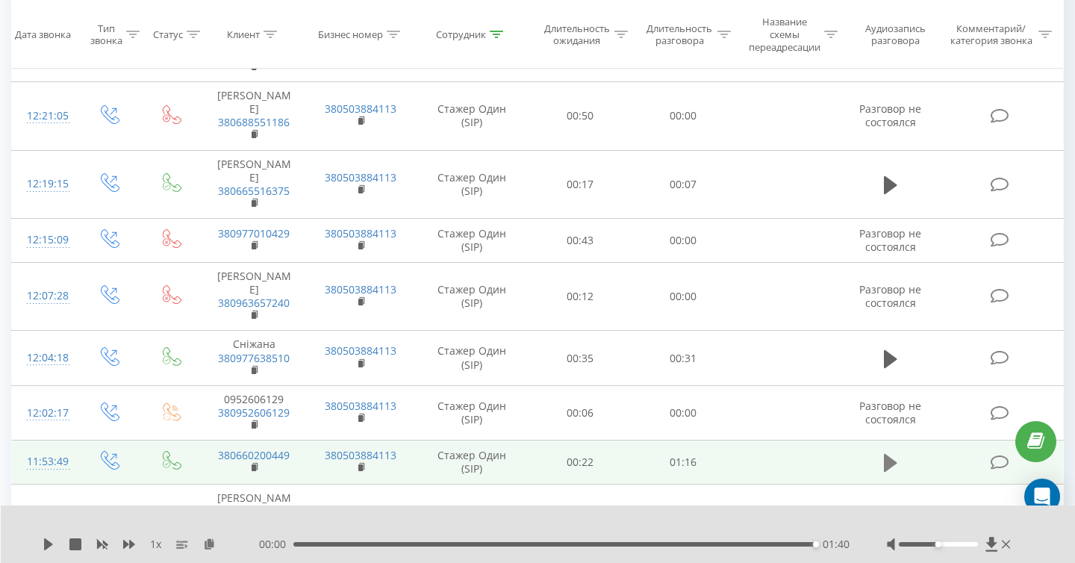
click at [895, 454] on icon at bounding box center [890, 463] width 13 height 18
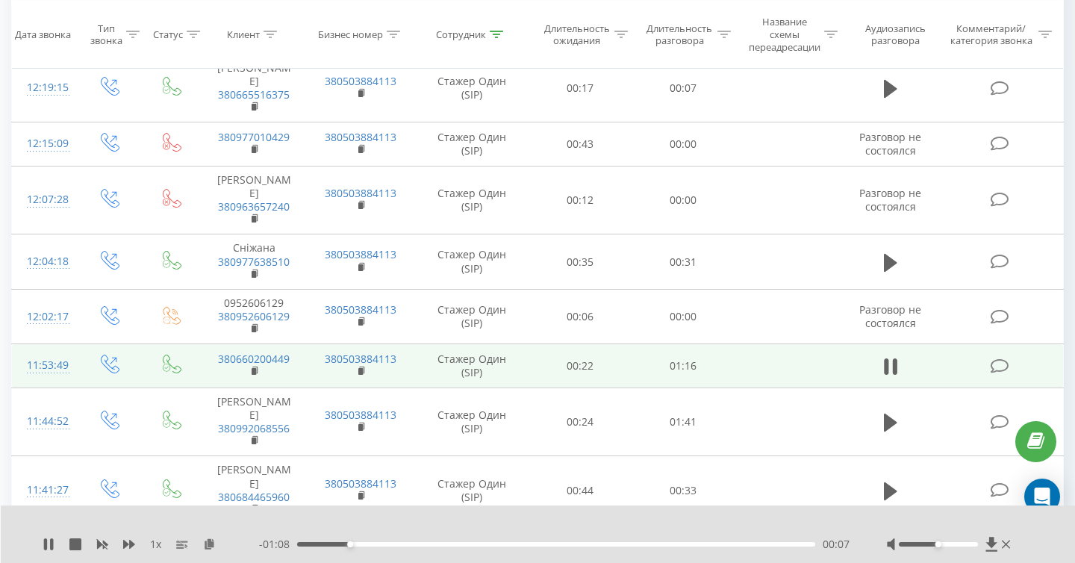
scroll to position [2363, 0]
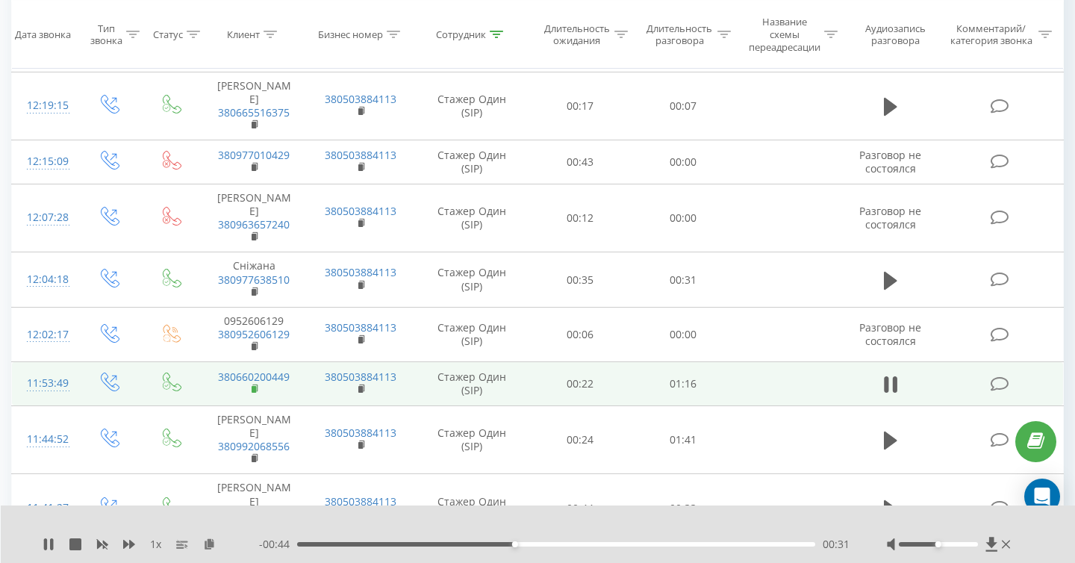
click at [253, 386] on rect at bounding box center [254, 389] width 4 height 7
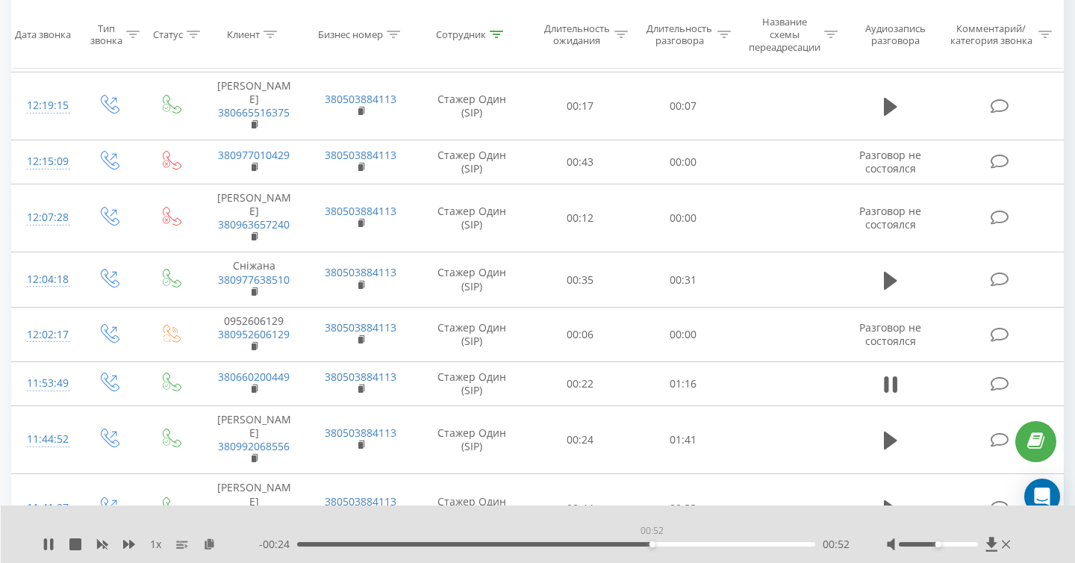
click at [652, 543] on div "00:52" at bounding box center [556, 544] width 518 height 4
click at [664, 545] on div "00:53" at bounding box center [556, 544] width 518 height 4
click at [675, 545] on div "00:55" at bounding box center [556, 544] width 518 height 4
click at [695, 545] on div "00:58" at bounding box center [556, 544] width 518 height 4
click at [717, 545] on div "00:58" at bounding box center [556, 544] width 518 height 4
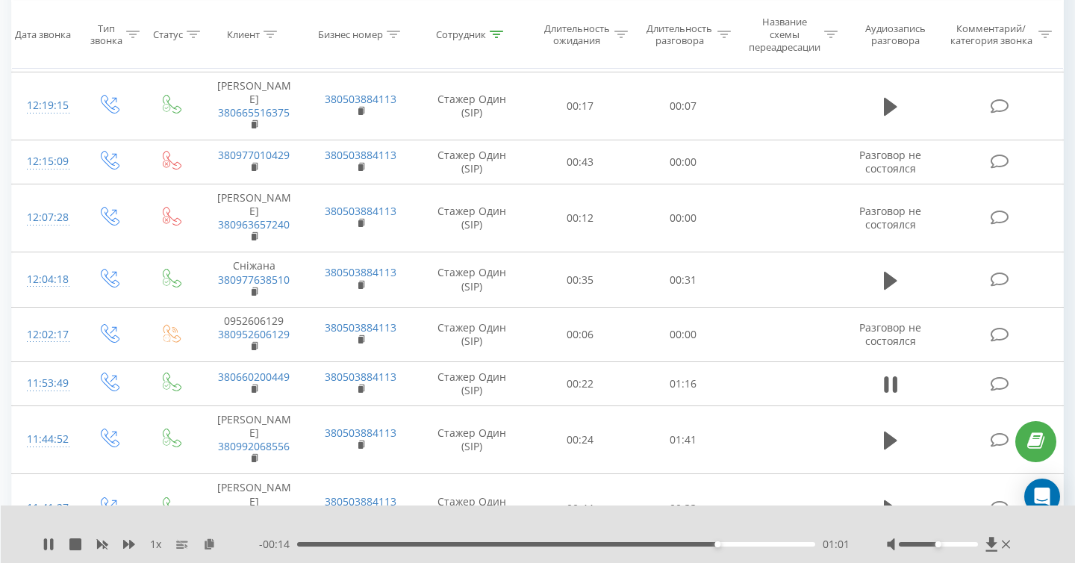
click at [749, 546] on div "01:01" at bounding box center [556, 544] width 518 height 4
click at [771, 543] on div "01:07" at bounding box center [556, 544] width 518 height 4
click at [795, 545] on div "01:09" at bounding box center [556, 544] width 518 height 4
click at [816, 546] on div "- 00:02 01:13 01:13" at bounding box center [554, 544] width 591 height 15
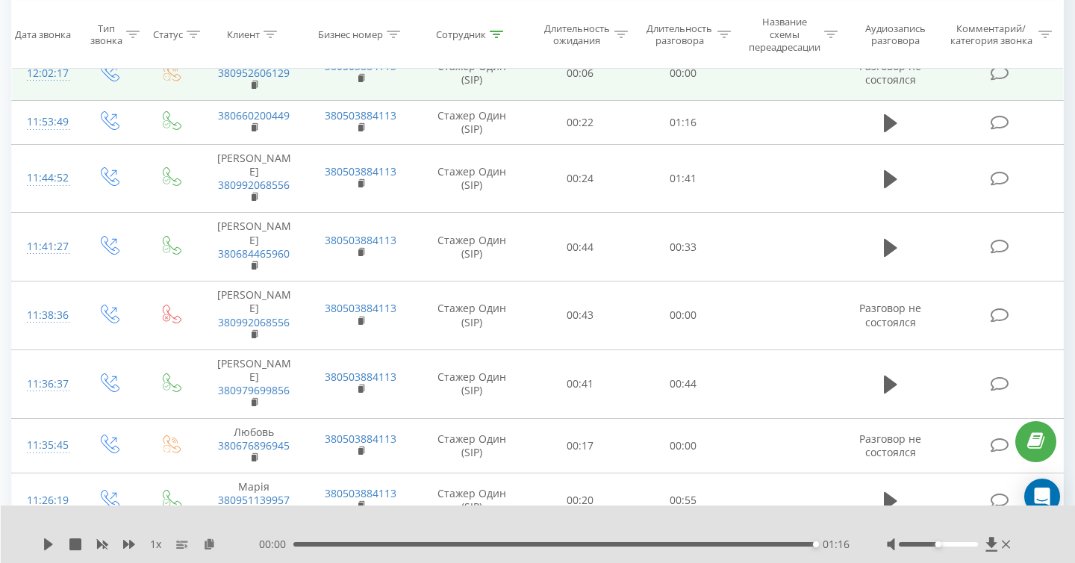
scroll to position [2125, 0]
